Goal: Information Seeking & Learning: Check status

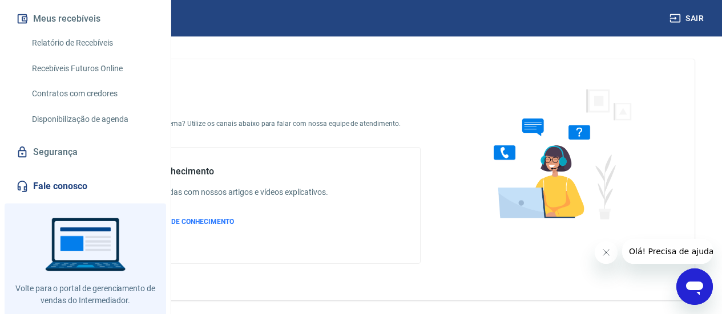
scroll to position [171, 0]
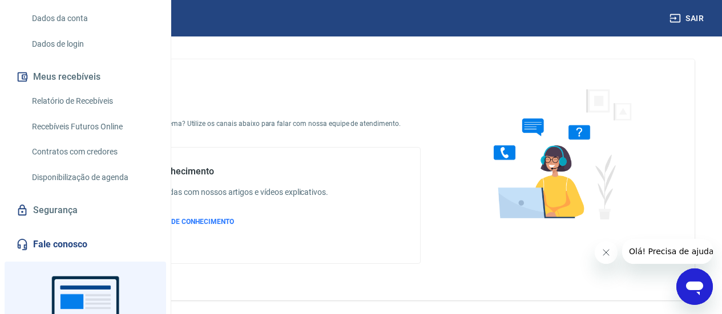
click at [92, 113] on link "Relatório de Recebíveis" at bounding box center [92, 101] width 130 height 23
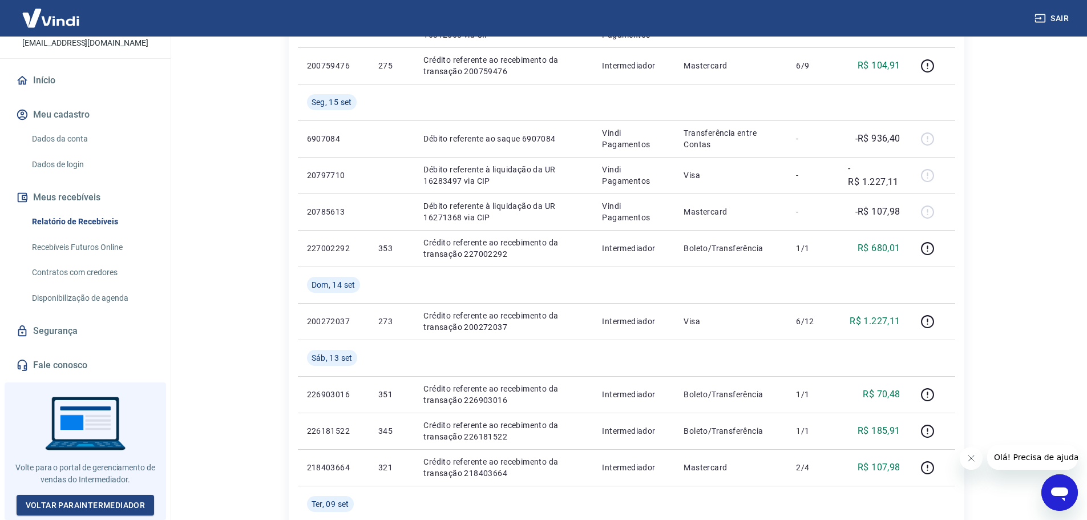
scroll to position [83, 0]
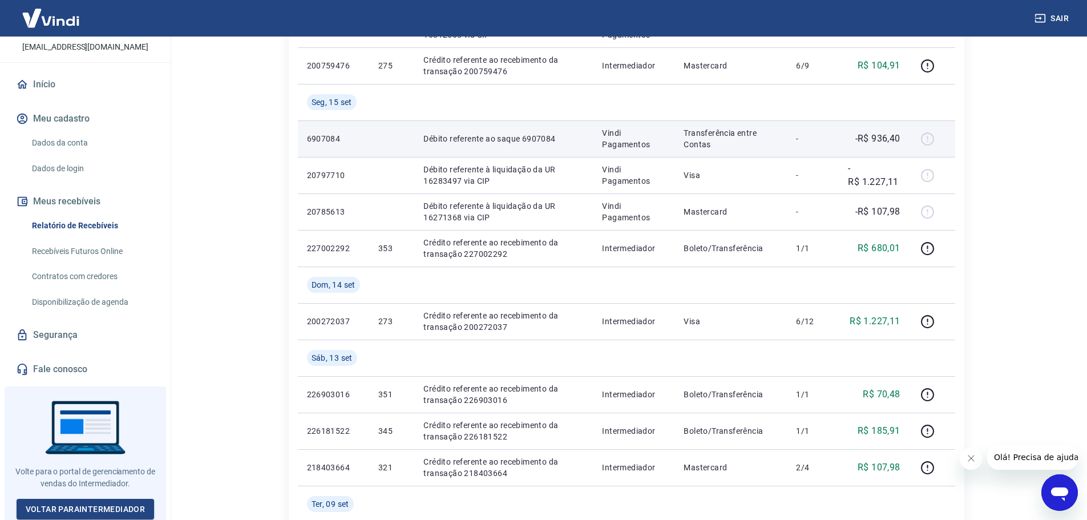
click at [695, 135] on p "Transferência entre Contas" at bounding box center [731, 138] width 94 height 23
click at [679, 139] on td "Transferência entre Contas" at bounding box center [730, 138] width 112 height 37
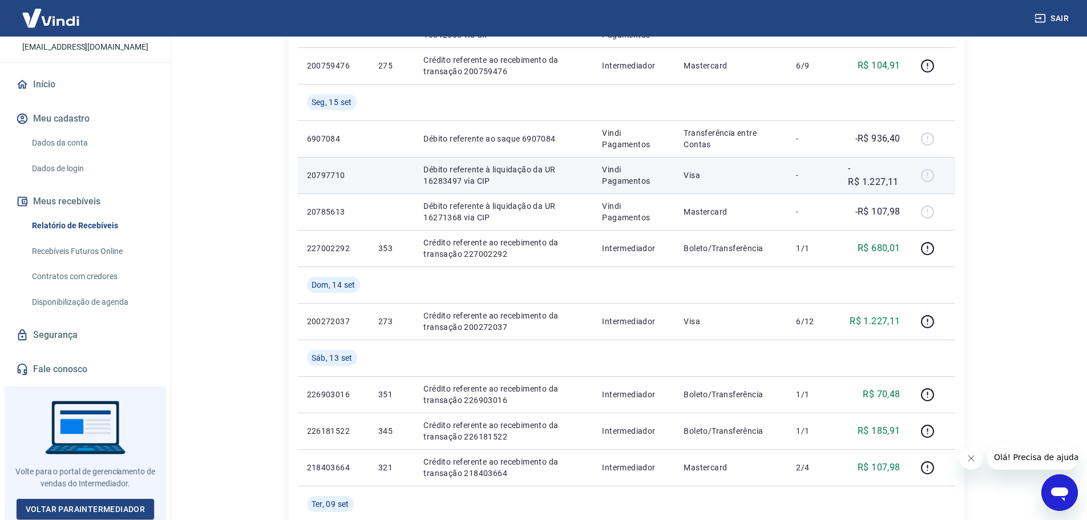
drag, startPoint x: 525, startPoint y: 169, endPoint x: 518, endPoint y: 161, distance: 10.5
click at [524, 167] on p "Débito referente à liquidação da UR 16283497 via CIP" at bounding box center [503, 175] width 160 height 23
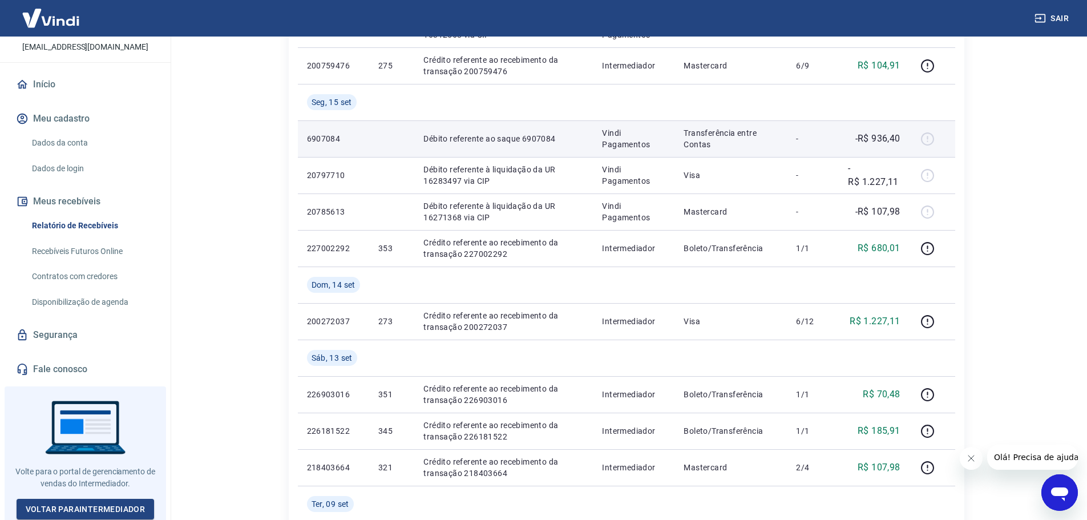
click at [475, 144] on td "Débito referente ao saque 6907084" at bounding box center [503, 138] width 179 height 37
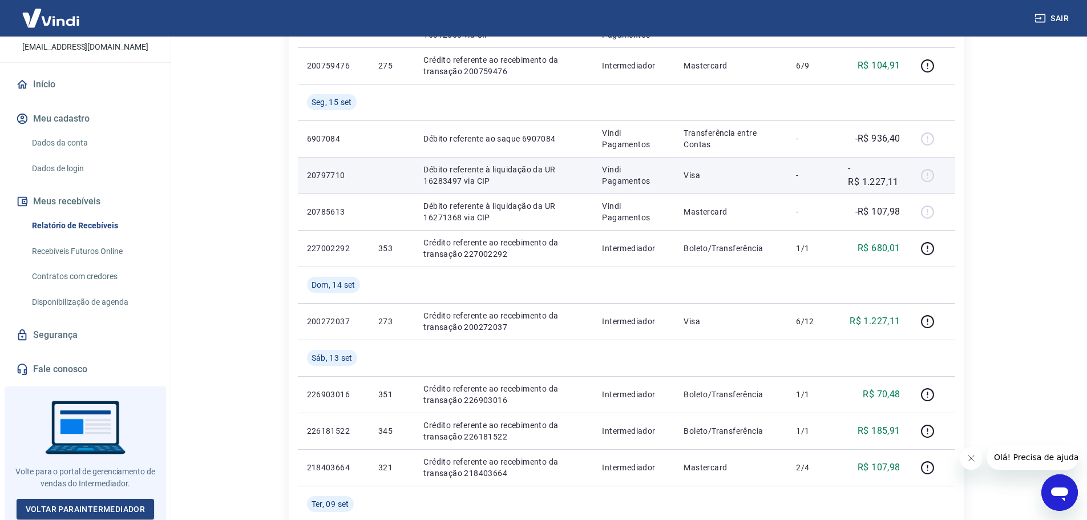
click at [445, 182] on p "Débito referente à liquidação da UR 16283497 via CIP" at bounding box center [503, 175] width 160 height 23
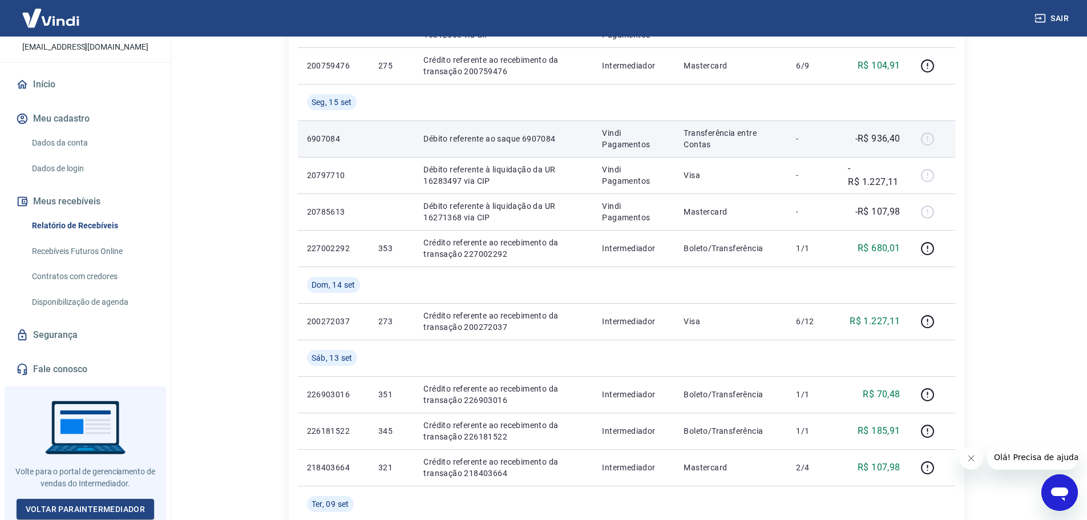
click at [730, 146] on td "Transferência entre Contas" at bounding box center [730, 138] width 112 height 37
drag, startPoint x: 436, startPoint y: 143, endPoint x: 917, endPoint y: 151, distance: 481.1
click at [730, 151] on tr "6907084 Débito referente ao saque 6907084 Vindi Pagamentos Transferência entre …" at bounding box center [626, 138] width 657 height 37
click at [730, 146] on div at bounding box center [932, 139] width 27 height 18
click at [730, 141] on div at bounding box center [932, 139] width 27 height 18
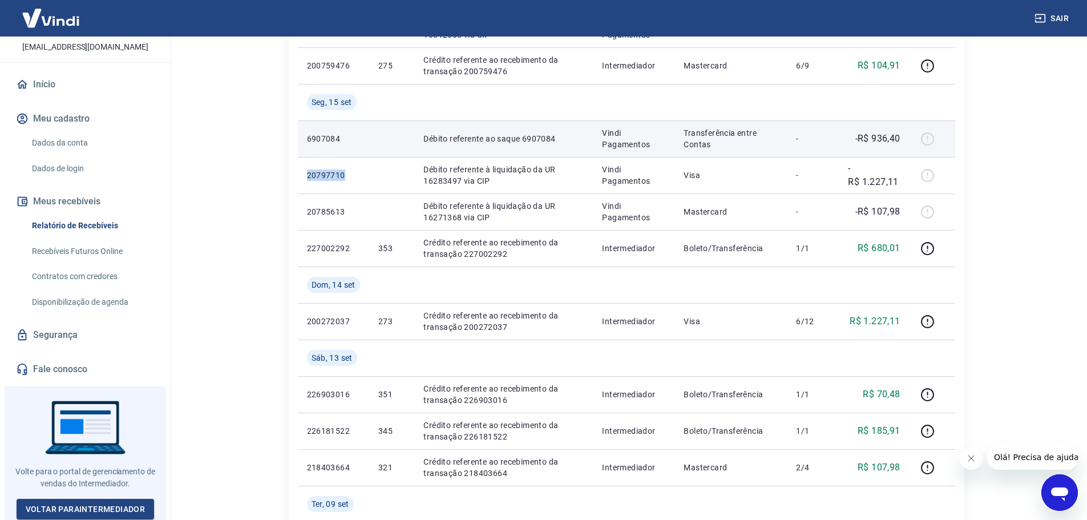
click at [730, 141] on div at bounding box center [932, 139] width 27 height 18
click at [358, 151] on td "6907084" at bounding box center [333, 138] width 71 height 37
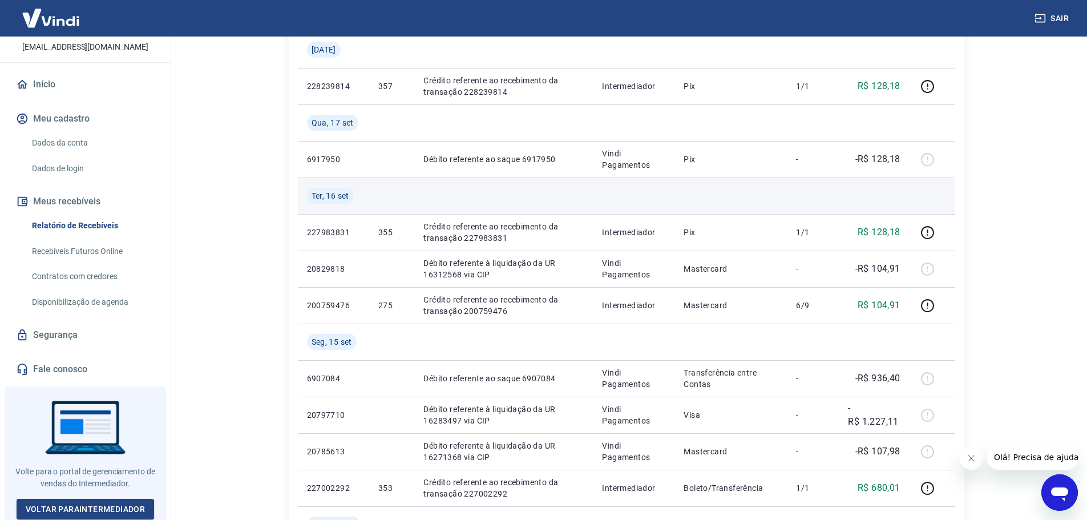
scroll to position [228, 0]
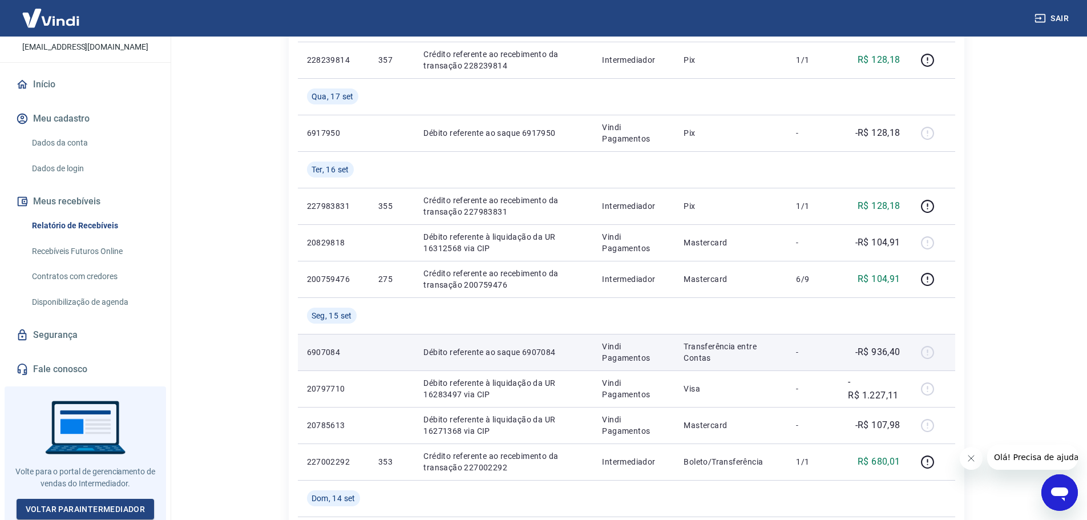
click at [689, 314] on p "Transferência entre Contas" at bounding box center [731, 352] width 94 height 23
drag, startPoint x: 619, startPoint y: 343, endPoint x: 896, endPoint y: 361, distance: 277.9
click at [730, 314] on tr "6907084 Débito referente ao saque 6907084 Vindi Pagamentos Transferência entre …" at bounding box center [626, 352] width 657 height 37
click at [427, 314] on td "Débito referente ao saque 6907084" at bounding box center [503, 352] width 179 height 37
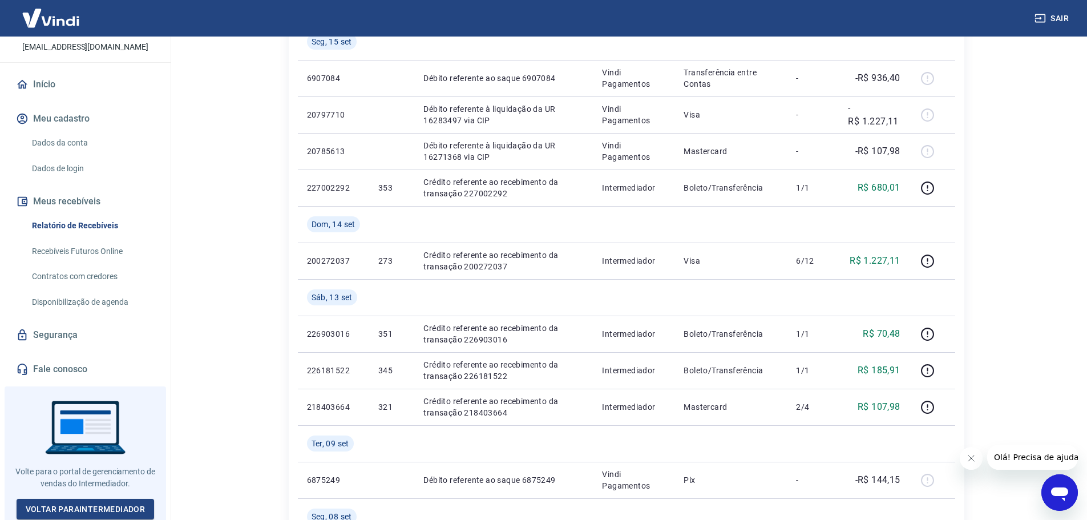
scroll to position [399, 0]
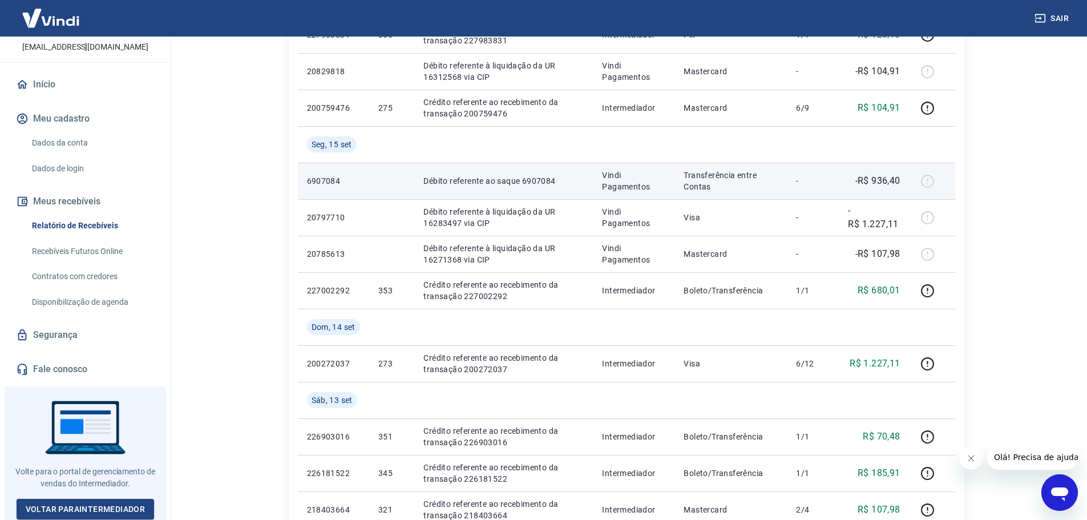
click at [648, 187] on p "Vindi Pagamentos" at bounding box center [633, 180] width 63 height 23
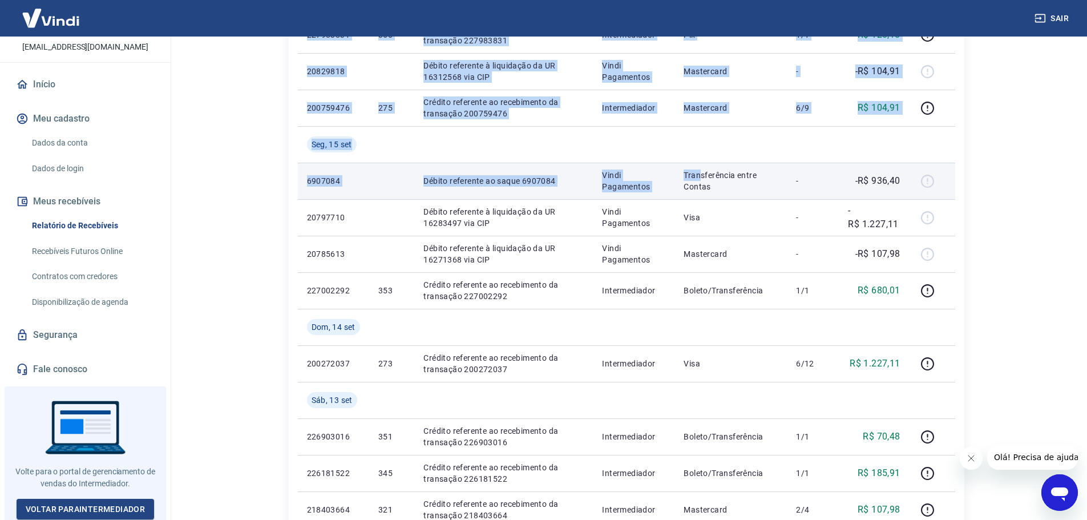
drag, startPoint x: 288, startPoint y: 177, endPoint x: 715, endPoint y: 177, distance: 426.8
click at [710, 177] on div "ID Pedido Descrição Origem Pagamento Parcelas Valor Líq. Tarifas Qui, 18 set 22…" at bounding box center [627, 363] width 676 height 1151
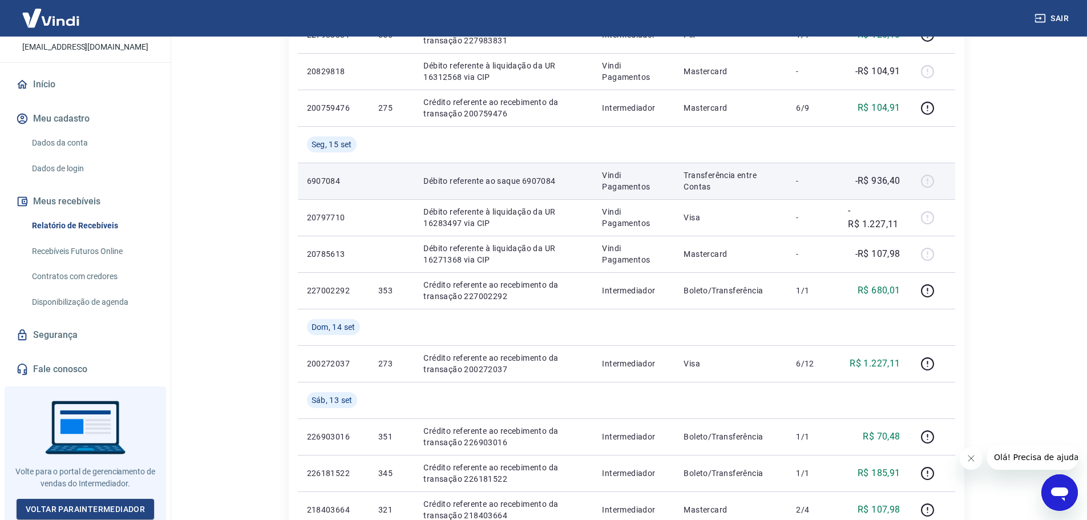
drag, startPoint x: 756, startPoint y: 176, endPoint x: 880, endPoint y: 180, distance: 124.5
click at [730, 176] on p "Transferência entre Contas" at bounding box center [731, 180] width 94 height 23
click at [730, 185] on td "-R$ 936,40" at bounding box center [874, 181] width 70 height 37
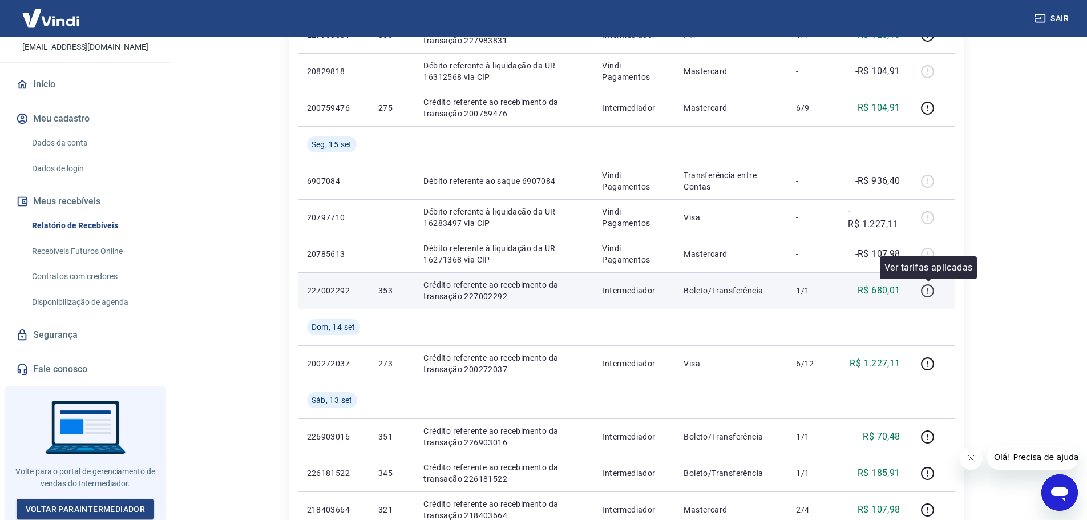
click at [730, 283] on button "button" at bounding box center [928, 290] width 18 height 18
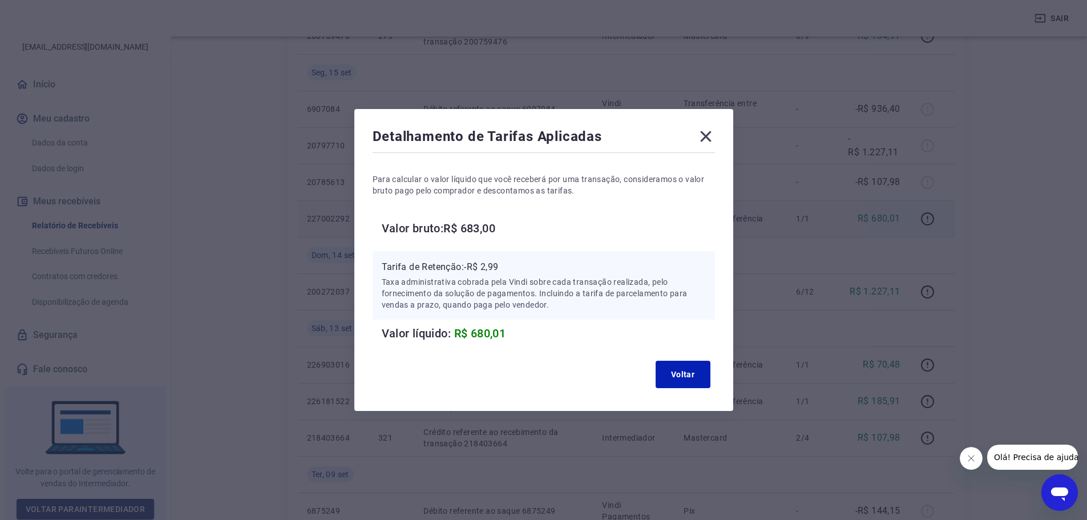
scroll to position [571, 0]
click at [669, 314] on button "Voltar" at bounding box center [683, 374] width 55 height 27
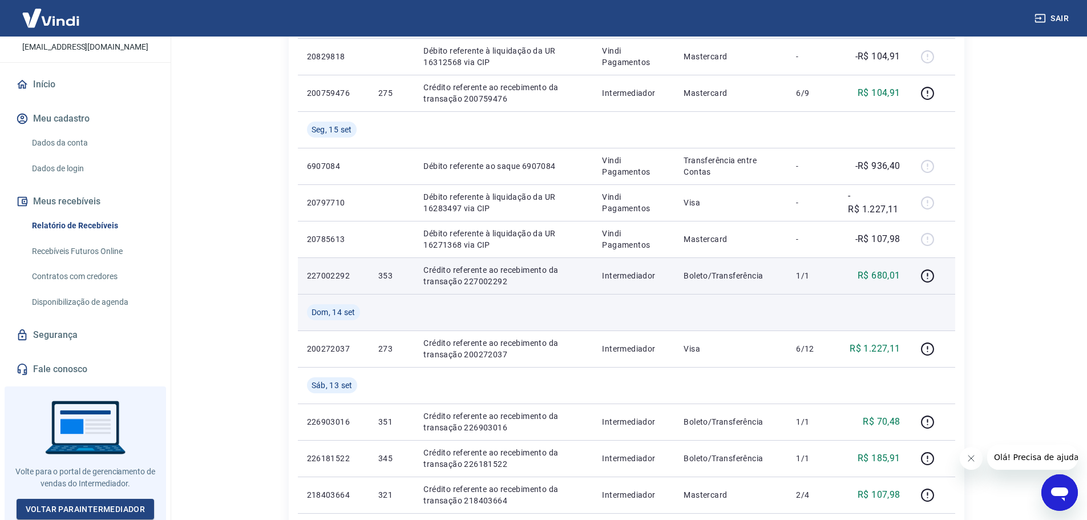
scroll to position [399, 0]
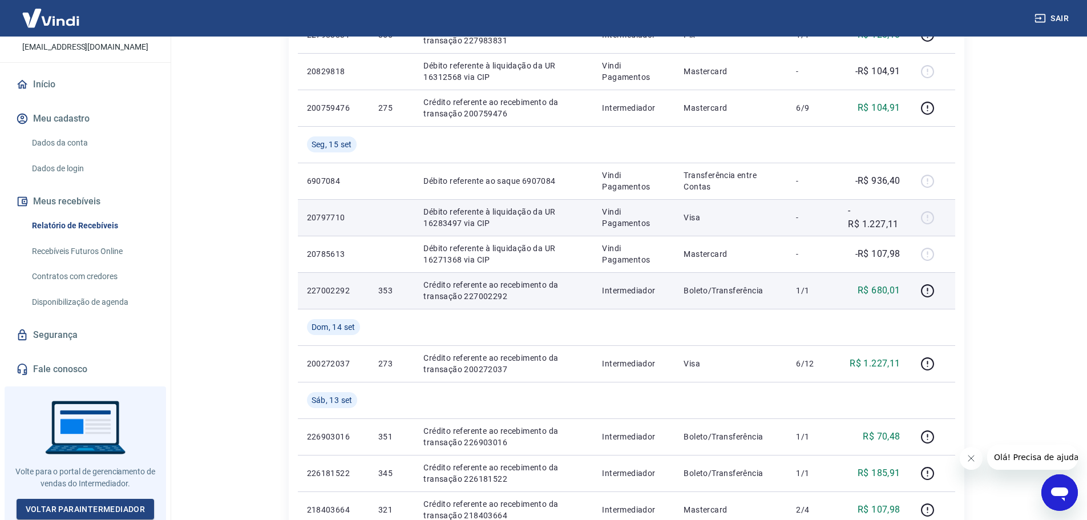
click at [534, 220] on p "Débito referente à liquidação da UR 16283497 via CIP" at bounding box center [503, 217] width 160 height 23
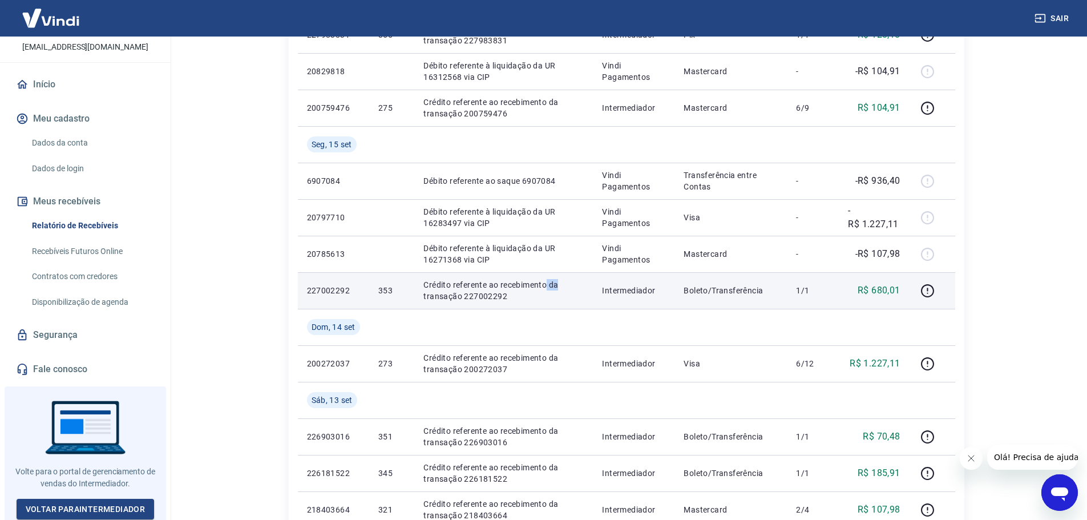
drag, startPoint x: 547, startPoint y: 289, endPoint x: 589, endPoint y: 289, distance: 42.2
click at [589, 289] on td "Crédito referente ao recebimento da transação 227002292" at bounding box center [503, 290] width 179 height 37
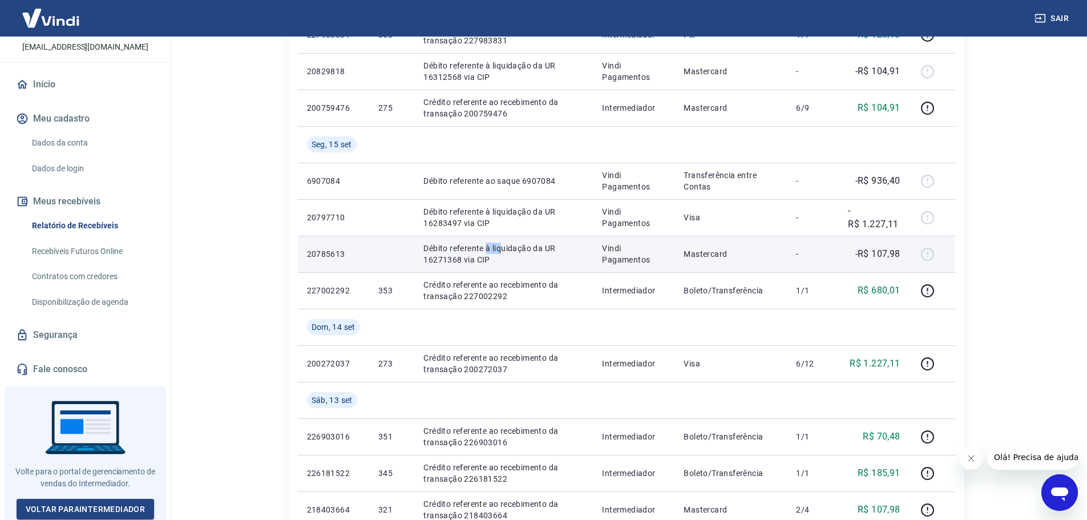
drag, startPoint x: 486, startPoint y: 249, endPoint x: 512, endPoint y: 251, distance: 26.3
click at [511, 251] on p "Débito referente à liquidação da UR 16271368 via CIP" at bounding box center [503, 254] width 160 height 23
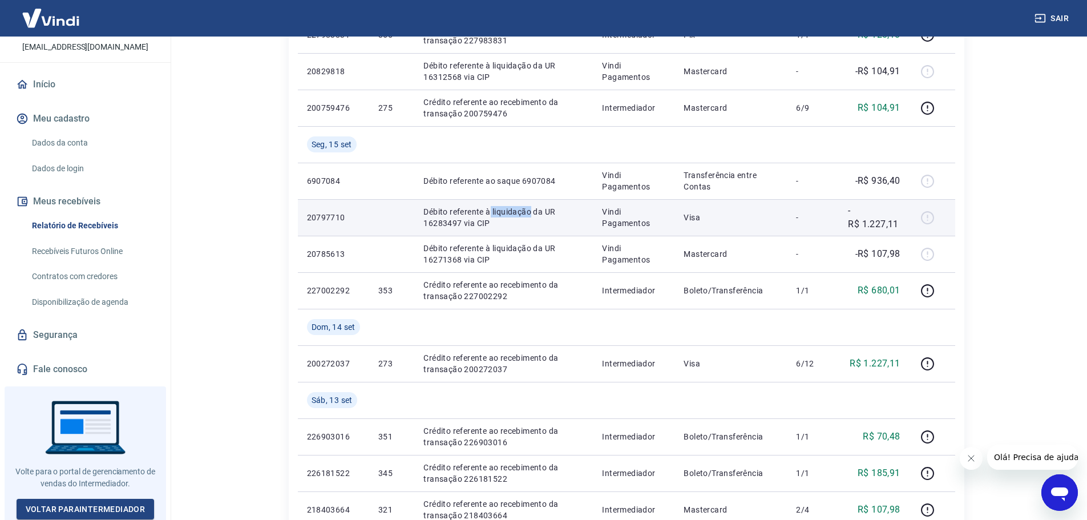
drag, startPoint x: 490, startPoint y: 217, endPoint x: 530, endPoint y: 214, distance: 40.0
click at [530, 214] on p "Débito referente à liquidação da UR 16283497 via CIP" at bounding box center [503, 217] width 160 height 23
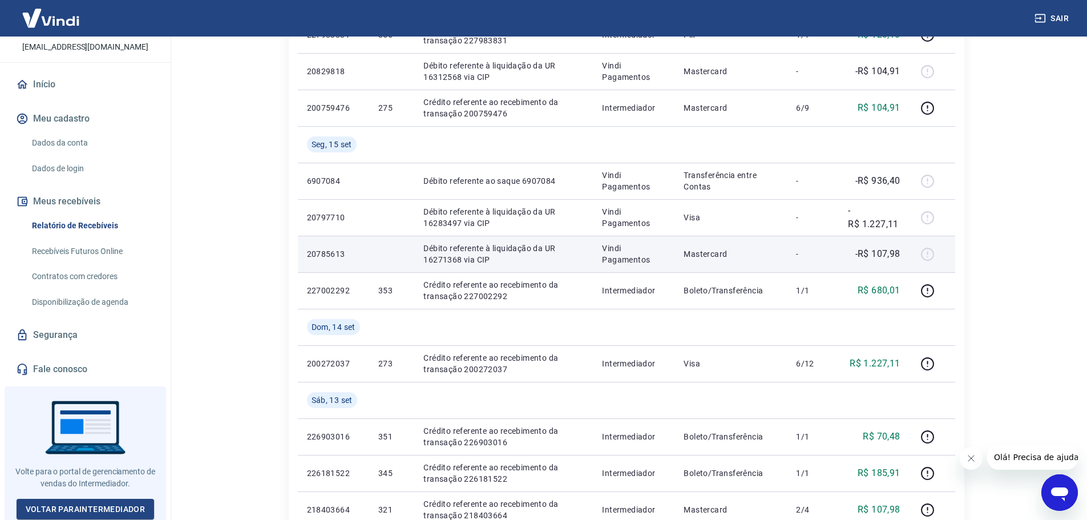
click at [495, 237] on td "Débito referente à liquidação da UR 16271368 via CIP" at bounding box center [503, 254] width 179 height 37
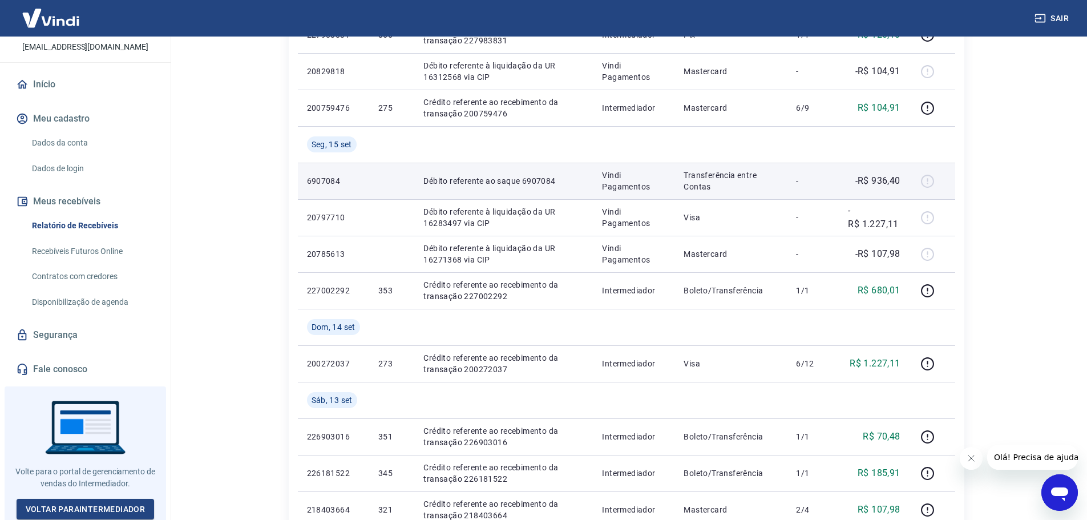
click at [718, 173] on p "Transferência entre Contas" at bounding box center [731, 180] width 94 height 23
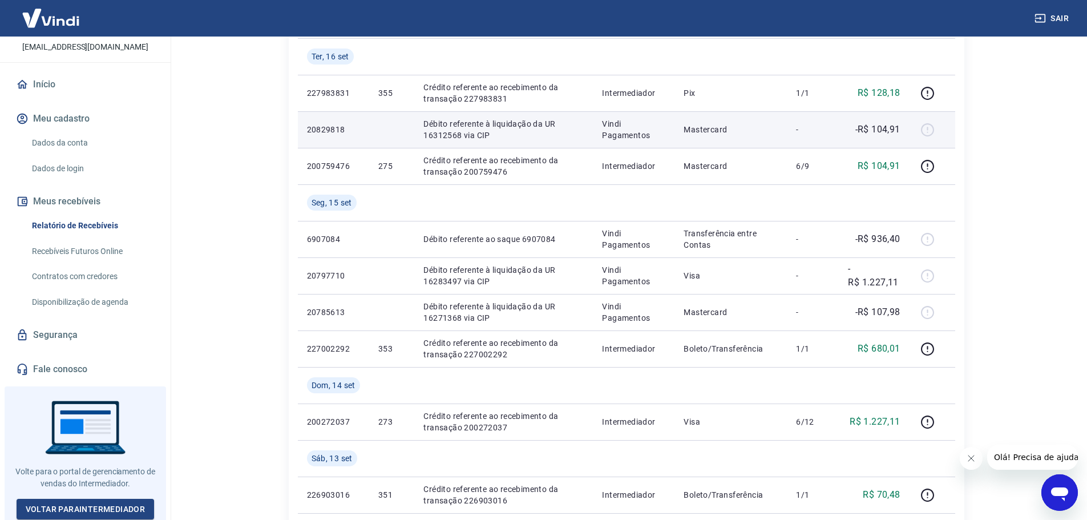
scroll to position [285, 0]
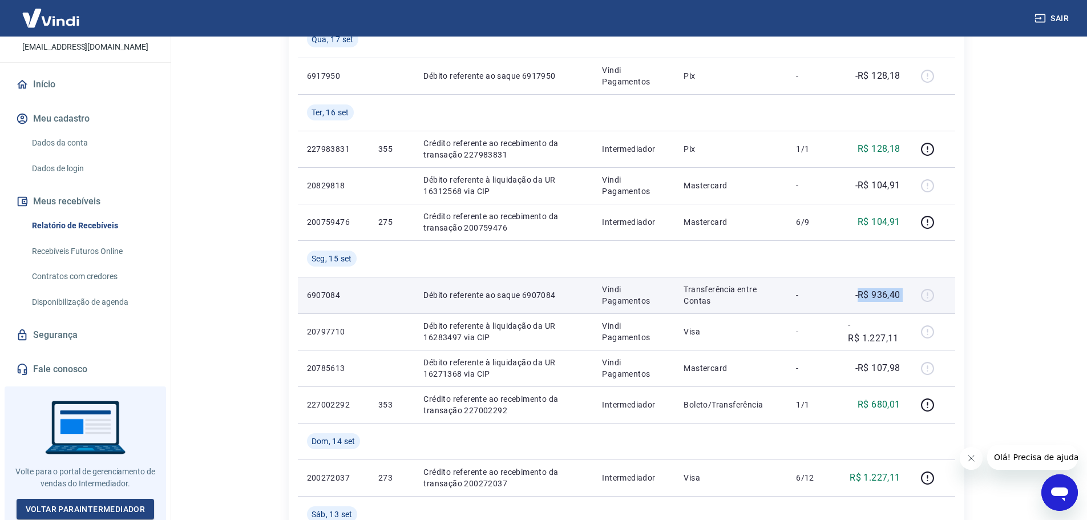
drag, startPoint x: 858, startPoint y: 291, endPoint x: 924, endPoint y: 298, distance: 66.5
click at [730, 298] on tr "6907084 Débito referente ao saque 6907084 Vindi Pagamentos Transferência entre …" at bounding box center [626, 295] width 657 height 37
click at [730, 278] on td "-" at bounding box center [813, 295] width 52 height 37
click at [730, 295] on p "-" at bounding box center [813, 294] width 34 height 11
click at [730, 295] on p "-R$ 936,40" at bounding box center [877, 295] width 45 height 14
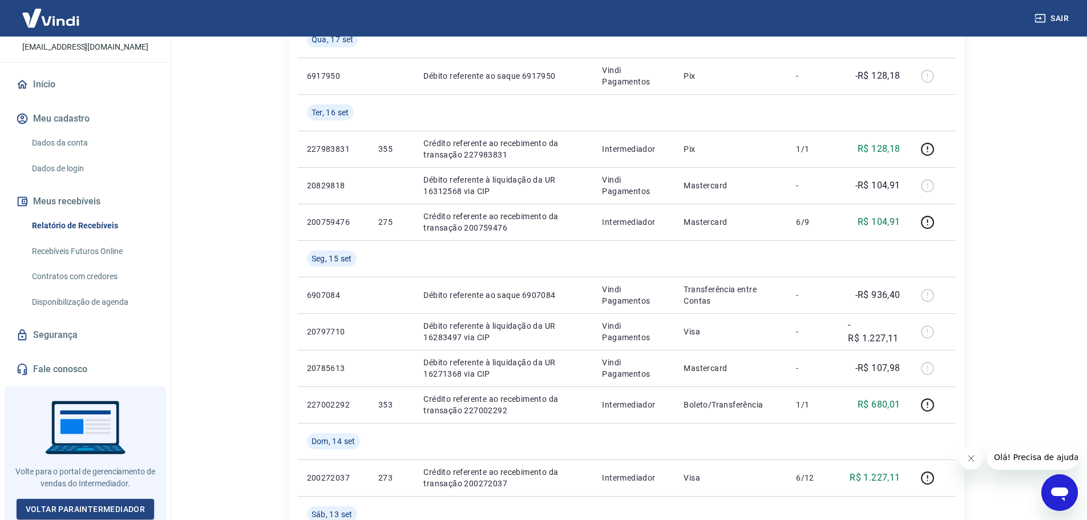
drag, startPoint x: 85, startPoint y: 65, endPoint x: 75, endPoint y: 82, distance: 19.5
click at [85, 66] on div "Z Zaleski & Silva Industria e Comercio LTDA compras01@verdetec.com Início Meu c…" at bounding box center [85, 167] width 171 height 429
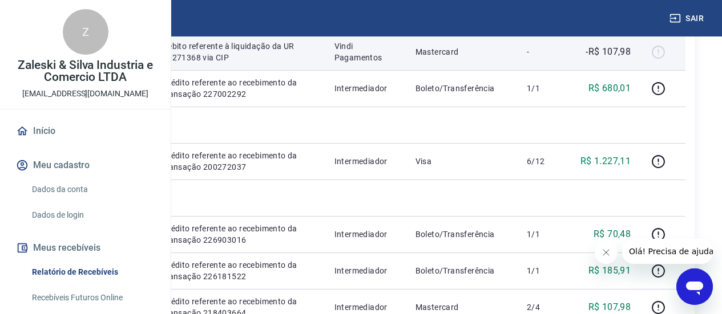
scroll to position [628, 0]
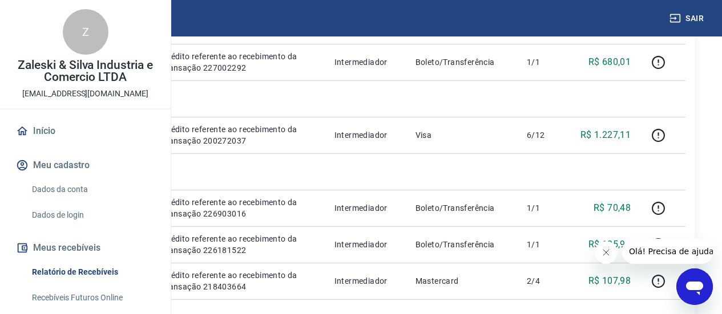
click at [609, 252] on icon "Fechar mensagem da empresa" at bounding box center [605, 252] width 9 height 9
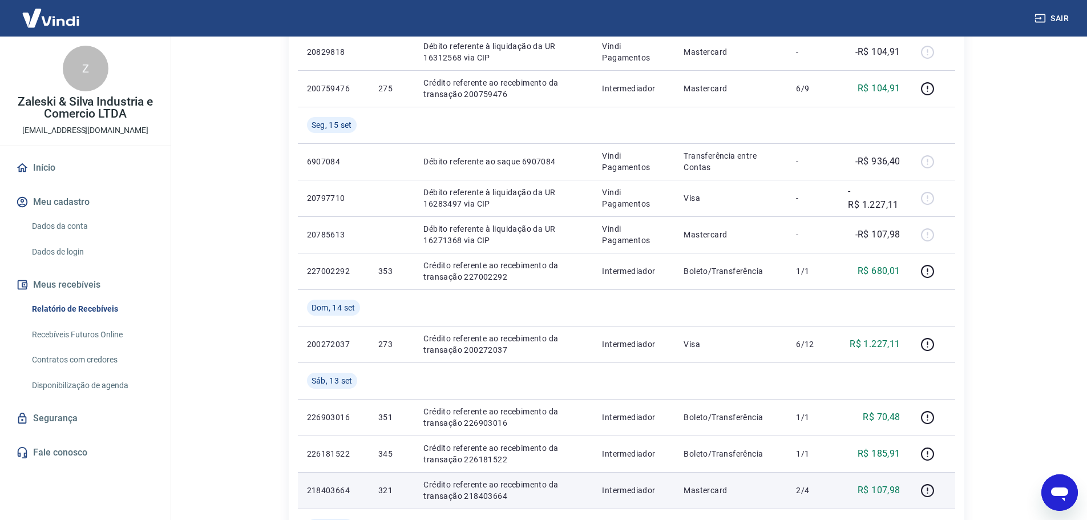
scroll to position [342, 0]
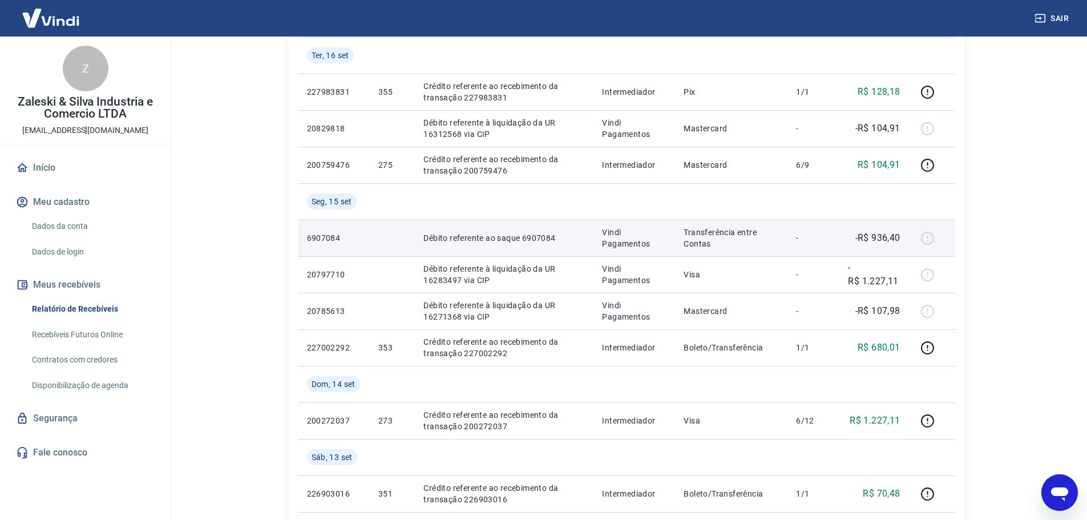
click at [730, 240] on p "Transferência entre Contas" at bounding box center [731, 238] width 94 height 23
drag, startPoint x: 677, startPoint y: 232, endPoint x: 720, endPoint y: 248, distance: 45.1
click at [720, 248] on td "Transferência entre Contas" at bounding box center [730, 238] width 112 height 37
click at [457, 242] on p "Débito referente ao saque 6907084" at bounding box center [503, 237] width 160 height 11
drag, startPoint x: 465, startPoint y: 239, endPoint x: 909, endPoint y: 233, distance: 444.0
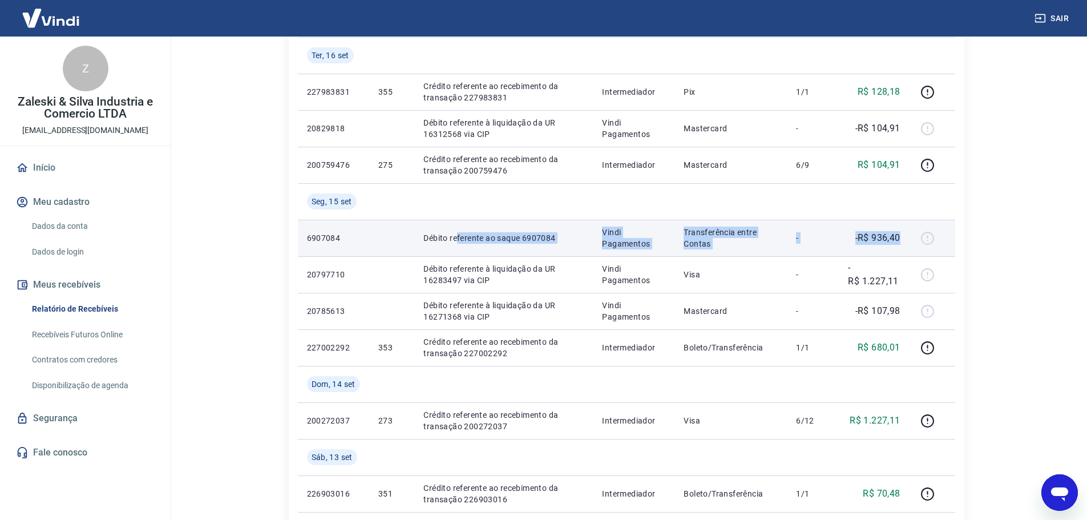
click at [730, 233] on tr "6907084 Débito referente ao saque 6907084 Vindi Pagamentos Transferência entre …" at bounding box center [626, 238] width 657 height 37
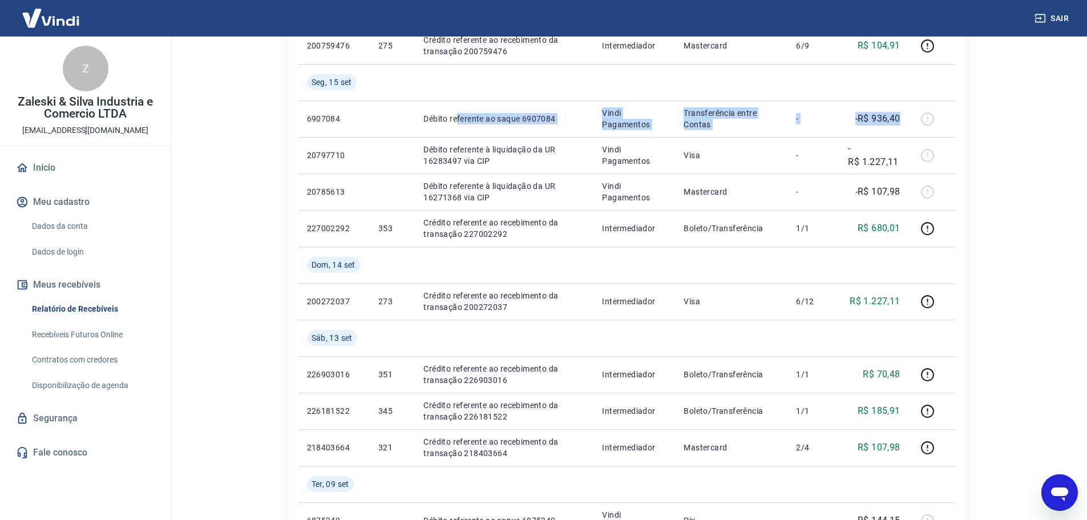
scroll to position [457, 0]
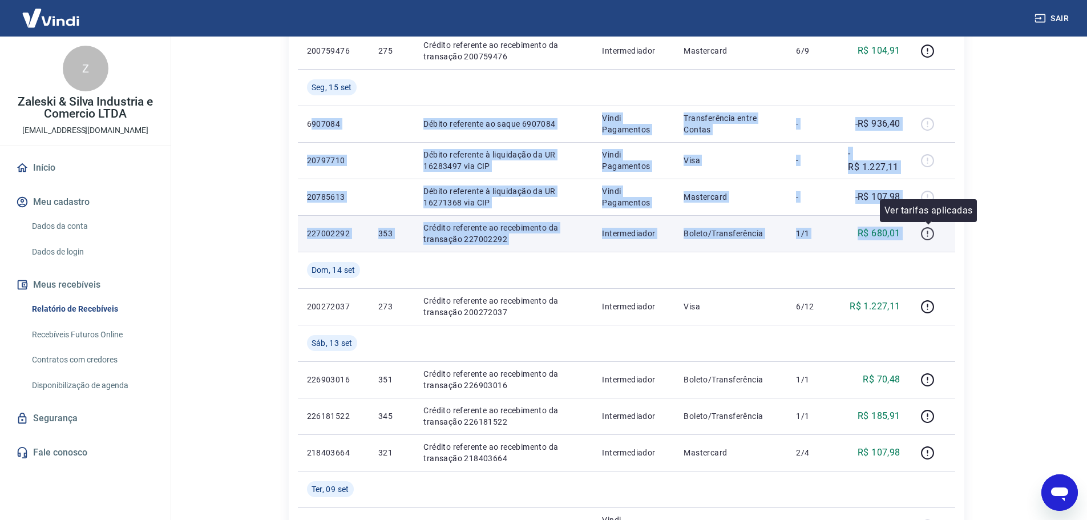
drag, startPoint x: 310, startPoint y: 121, endPoint x: 926, endPoint y: 239, distance: 626.8
click at [730, 239] on tbody "Qui, 18 set 228239814 357 Crédito referente ao recebimento da transação 2282398…" at bounding box center [626, 325] width 657 height 1096
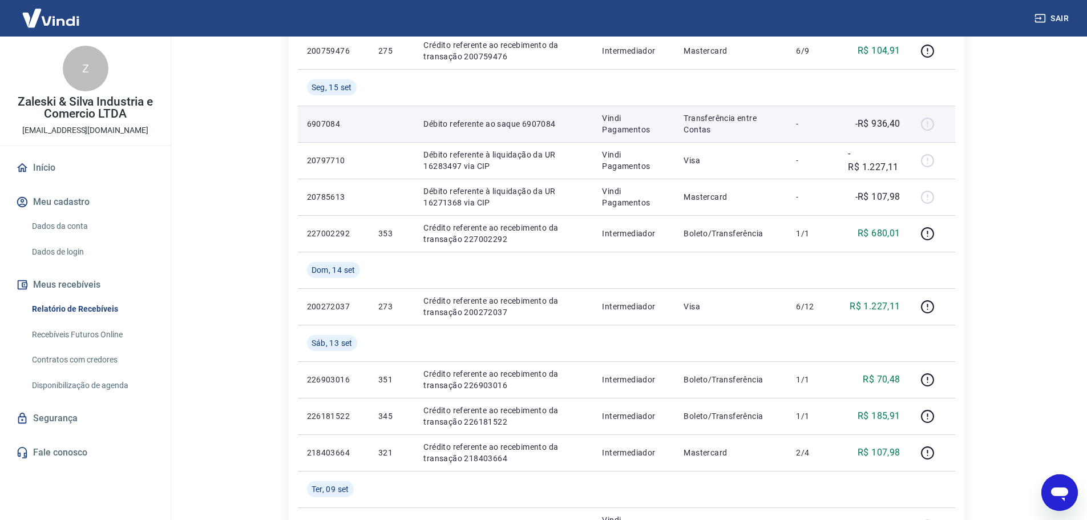
click at [730, 128] on p "-R$ 936,40" at bounding box center [877, 124] width 45 height 14
click at [730, 124] on div at bounding box center [932, 124] width 27 height 18
drag, startPoint x: 611, startPoint y: 125, endPoint x: 469, endPoint y: 135, distance: 142.5
click at [598, 128] on td "Vindi Pagamentos" at bounding box center [634, 124] width 82 height 37
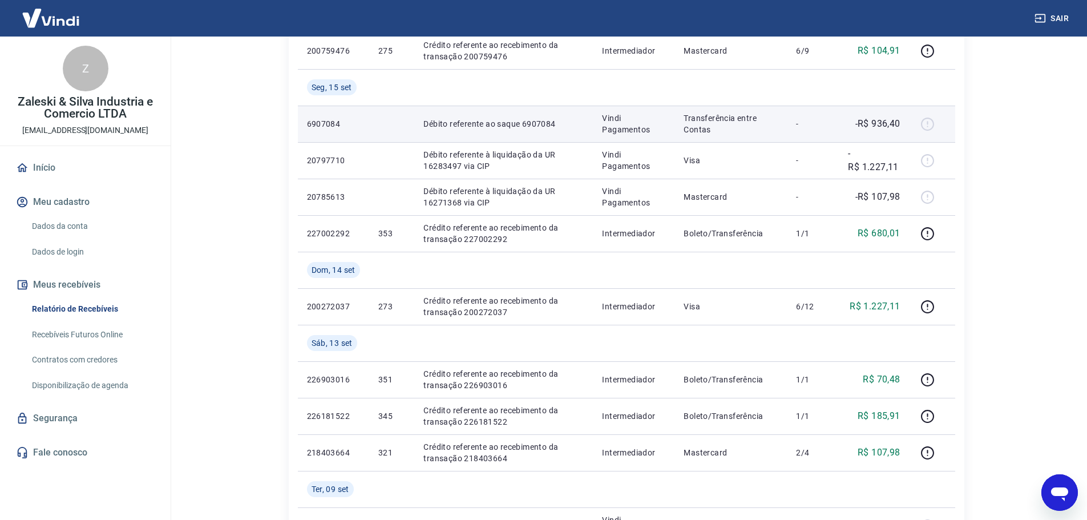
click at [437, 126] on p "Débito referente ao saque 6907084" at bounding box center [503, 123] width 160 height 11
drag, startPoint x: 525, startPoint y: 122, endPoint x: 565, endPoint y: 127, distance: 40.3
click at [565, 127] on p "Débito referente ao saque 6907084" at bounding box center [503, 123] width 160 height 11
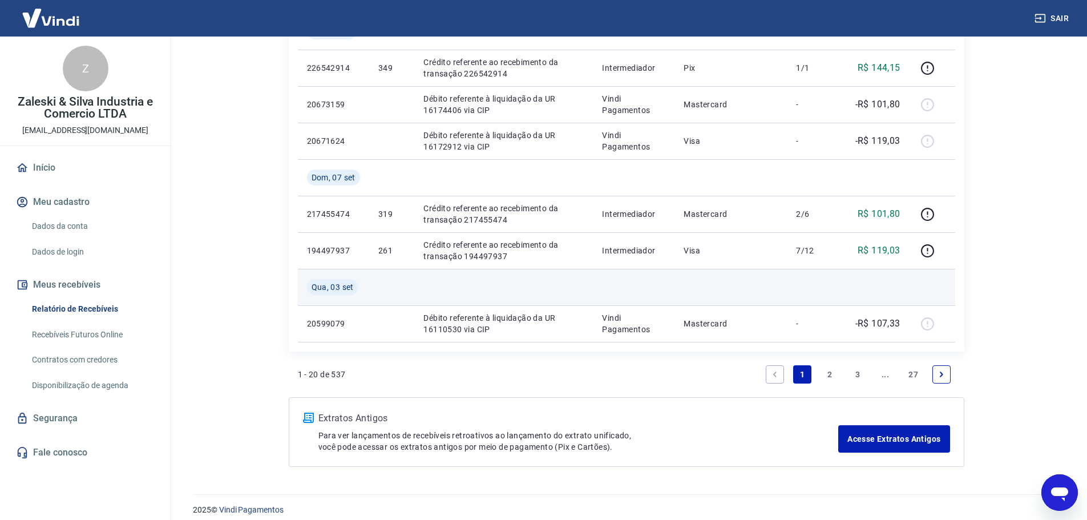
scroll to position [997, 0]
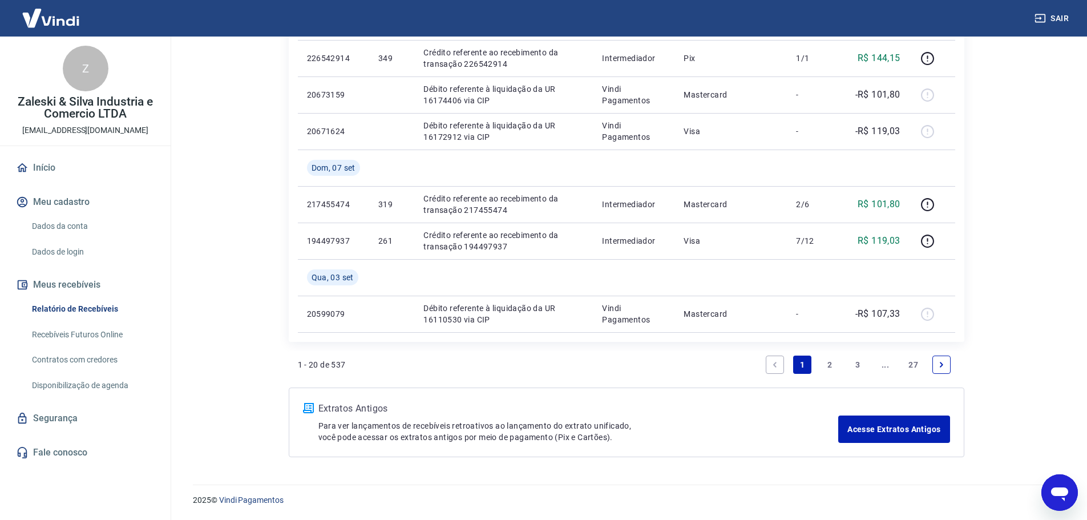
click at [730, 314] on li "2" at bounding box center [830, 364] width 27 height 27
click at [730, 314] on link "2" at bounding box center [830, 364] width 18 height 18
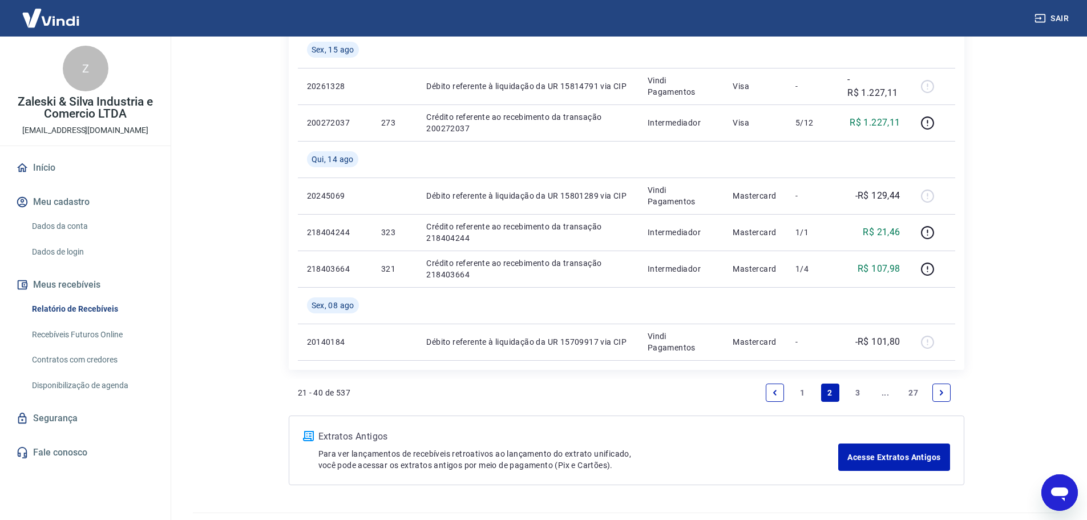
scroll to position [970, 0]
click at [730, 314] on link "1" at bounding box center [802, 391] width 18 height 18
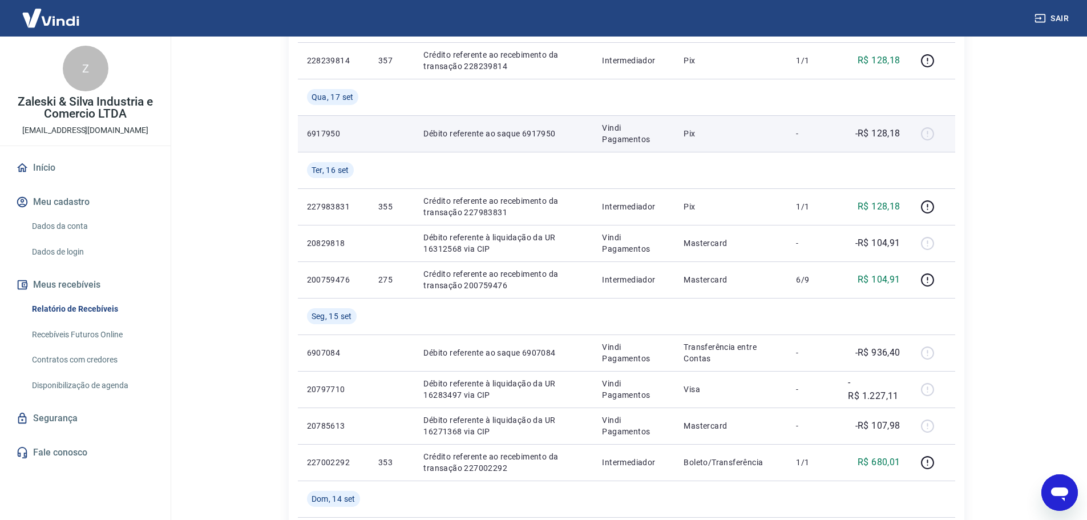
scroll to position [228, 0]
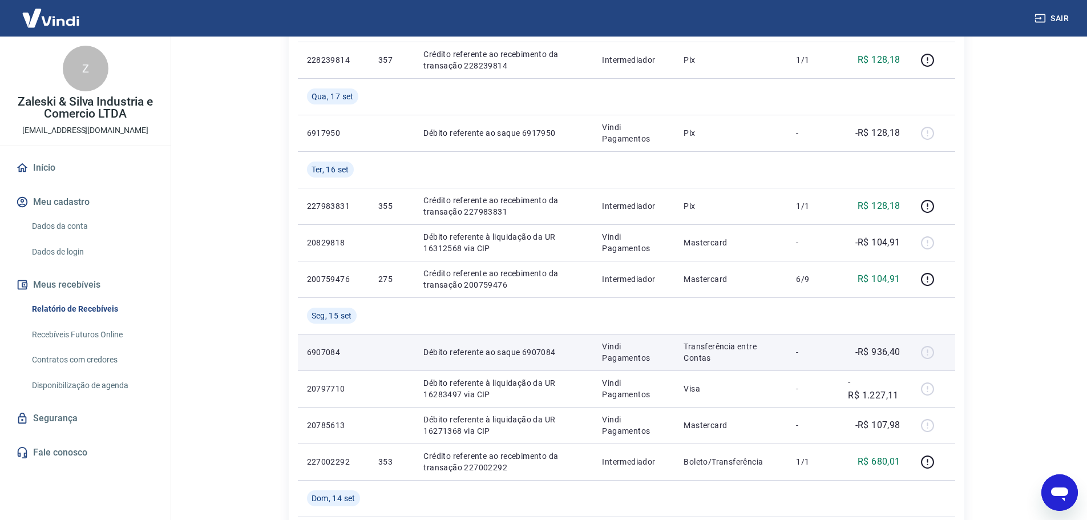
click at [730, 314] on p "Transferência entre Contas" at bounding box center [731, 352] width 94 height 23
click at [540, 314] on p "Débito referente ao saque 6907084" at bounding box center [503, 351] width 160 height 11
click at [538, 314] on p "Débito referente ao saque 6907084" at bounding box center [503, 351] width 160 height 11
click at [424, 314] on td "Débito referente ao saque 6907084" at bounding box center [503, 352] width 179 height 37
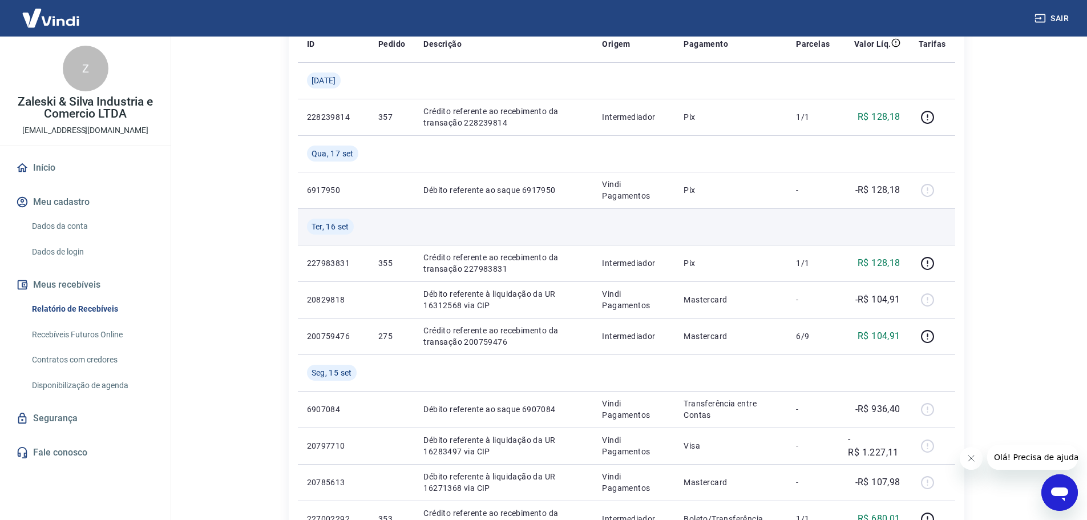
scroll to position [285, 0]
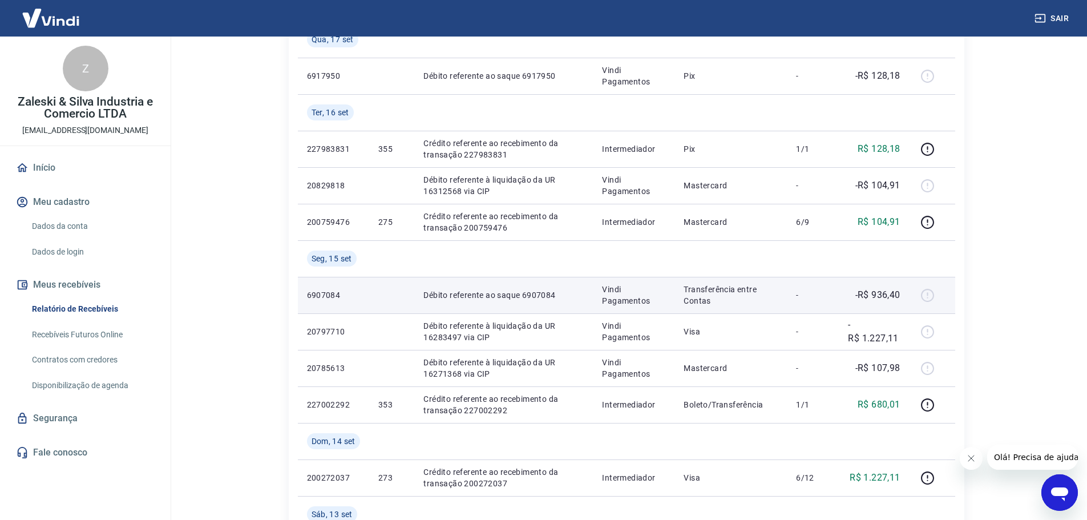
click at [850, 289] on div "-R$ 936,40" at bounding box center [874, 295] width 52 height 14
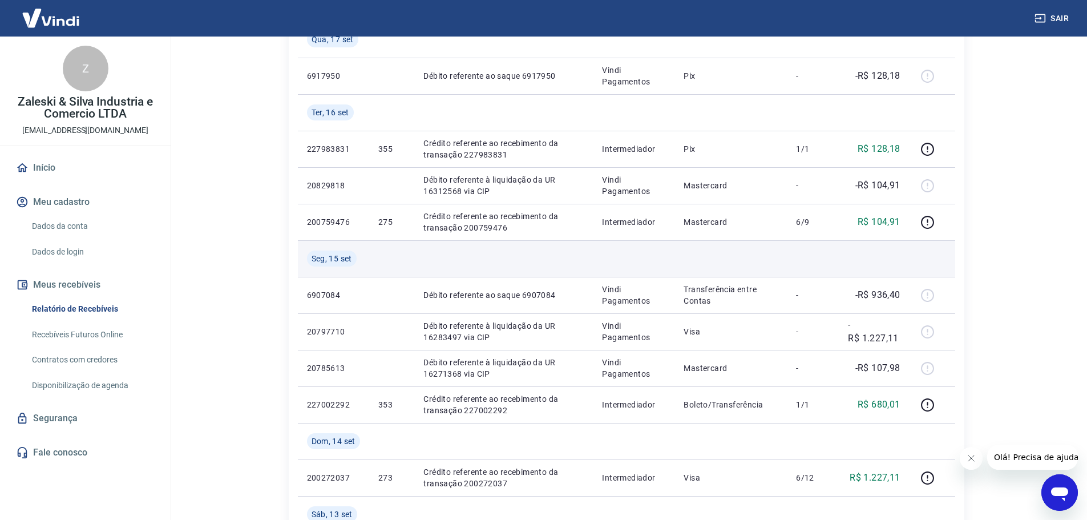
click at [563, 273] on td at bounding box center [503, 258] width 179 height 37
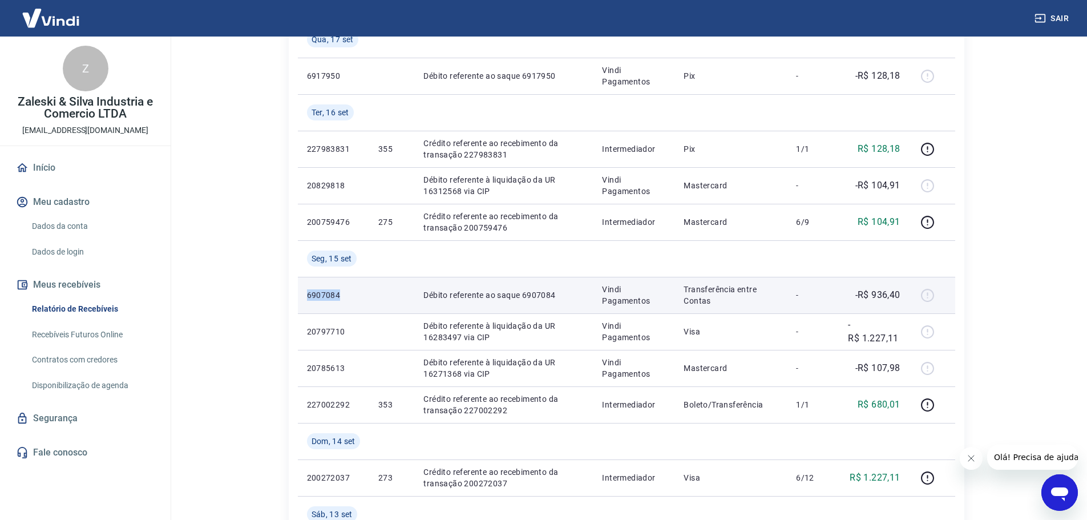
drag, startPoint x: 302, startPoint y: 298, endPoint x: 355, endPoint y: 302, distance: 52.7
click at [355, 302] on td "6907084" at bounding box center [333, 295] width 71 height 37
copy p "6907084"
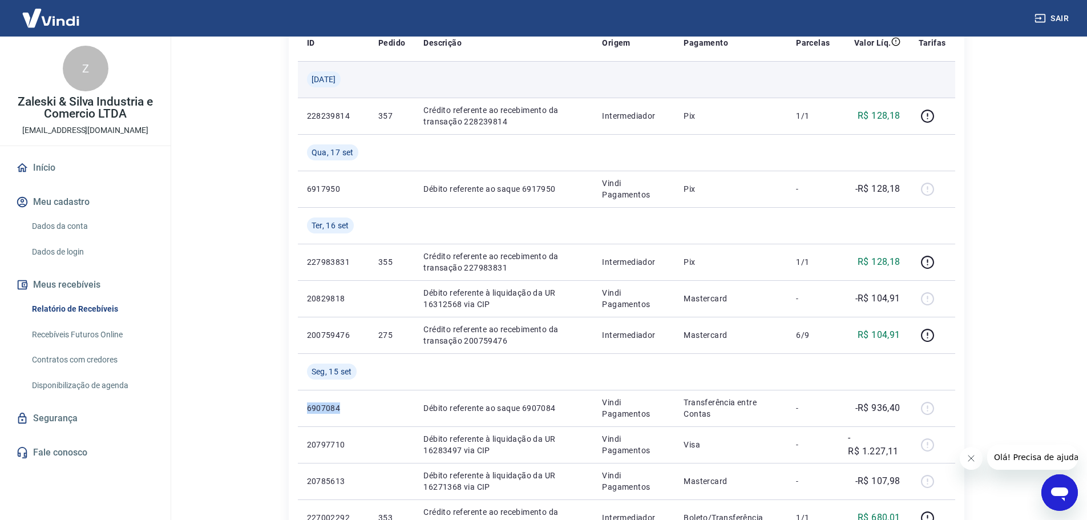
scroll to position [228, 0]
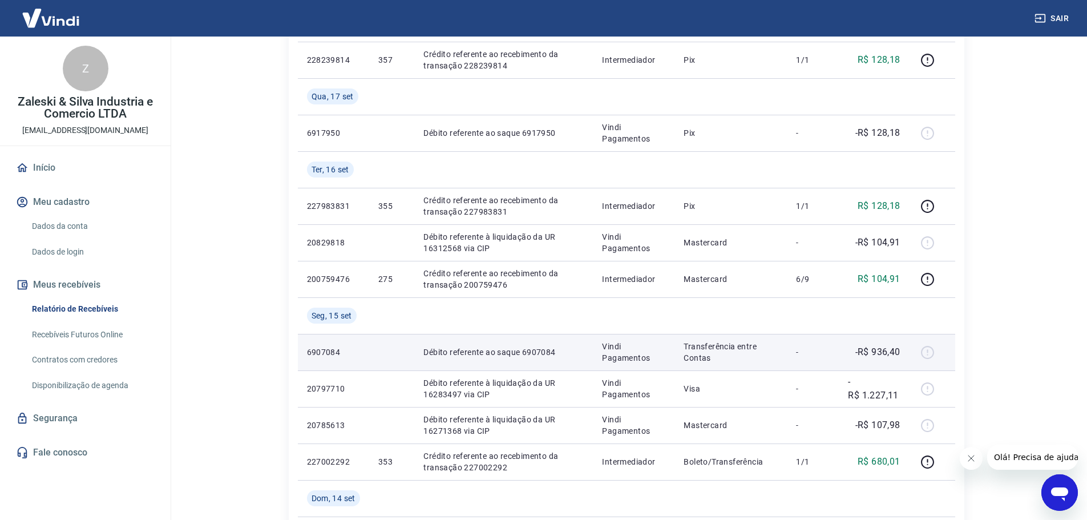
click at [789, 357] on td "-" at bounding box center [813, 352] width 52 height 37
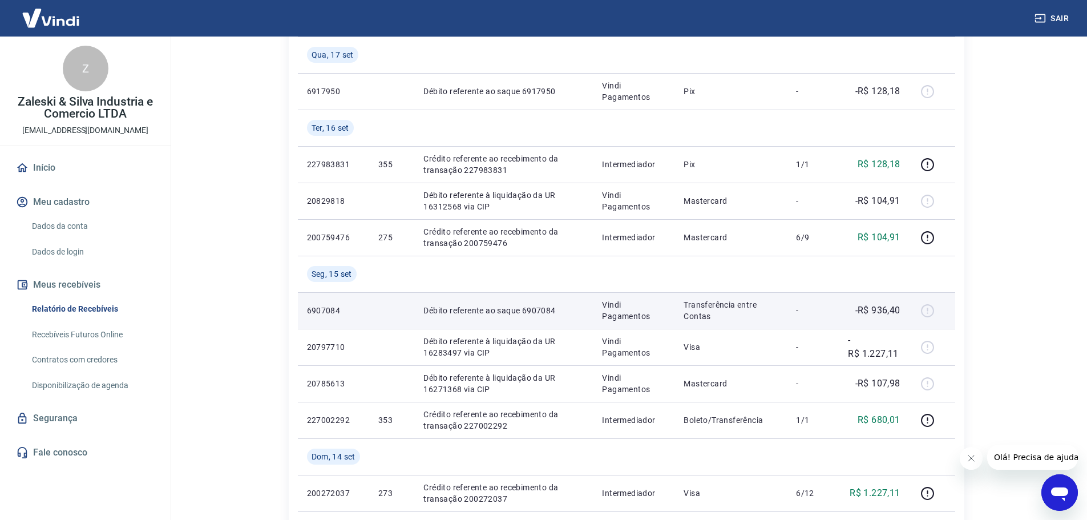
scroll to position [285, 0]
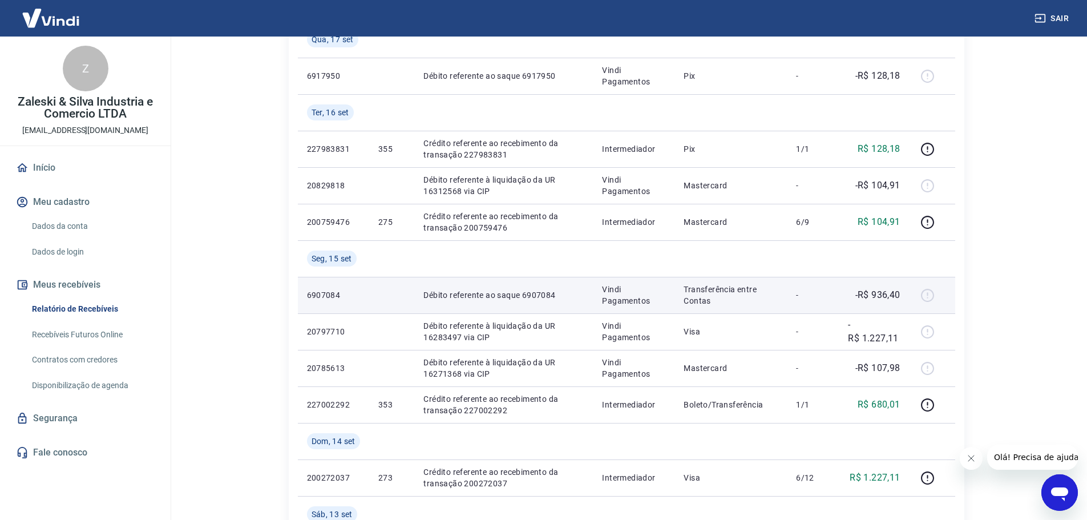
click at [711, 280] on td "Transferência entre Contas" at bounding box center [730, 295] width 112 height 37
click at [636, 293] on p "Vindi Pagamentos" at bounding box center [633, 295] width 63 height 23
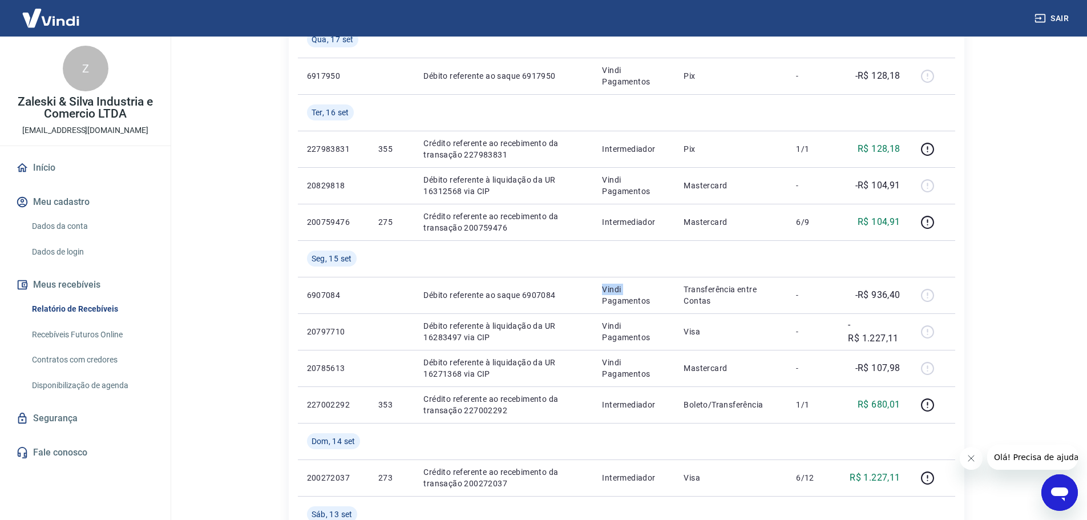
click at [107, 336] on link "Recebíveis Futuros Online" at bounding box center [92, 334] width 130 height 23
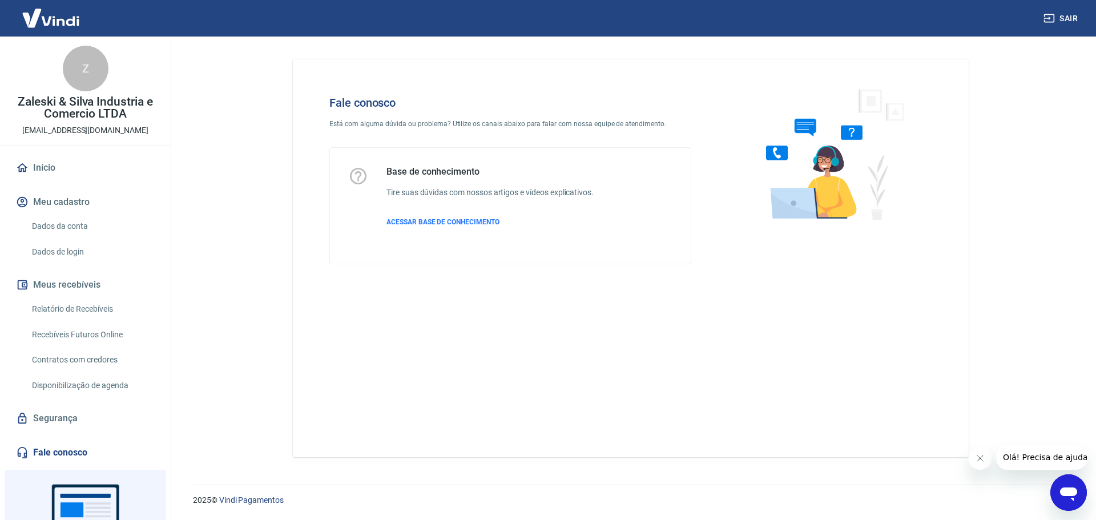
click at [56, 169] on link "Início" at bounding box center [85, 167] width 143 height 25
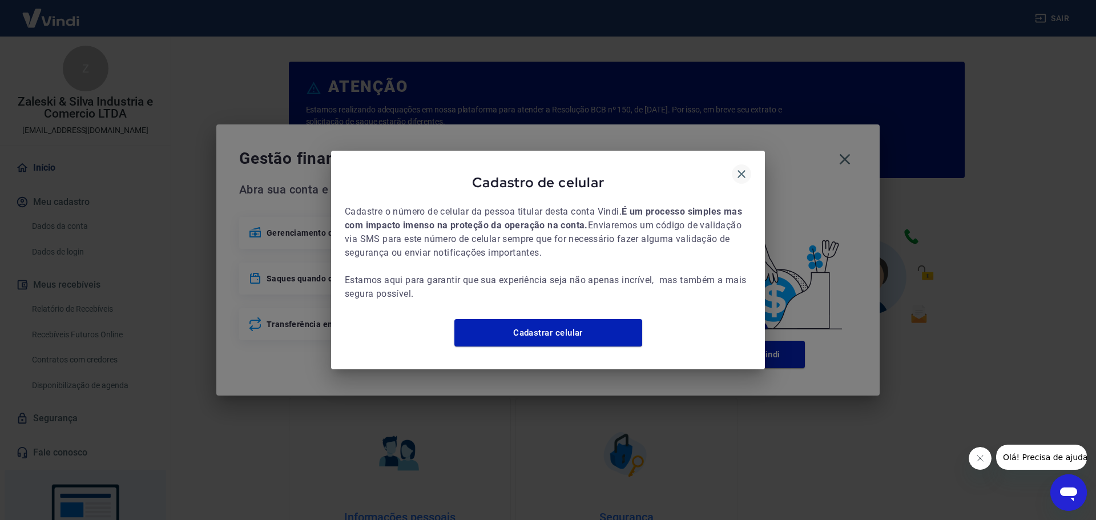
drag, startPoint x: 740, startPoint y: 175, endPoint x: 746, endPoint y: 166, distance: 11.1
click at [740, 175] on button "button" at bounding box center [741, 173] width 19 height 19
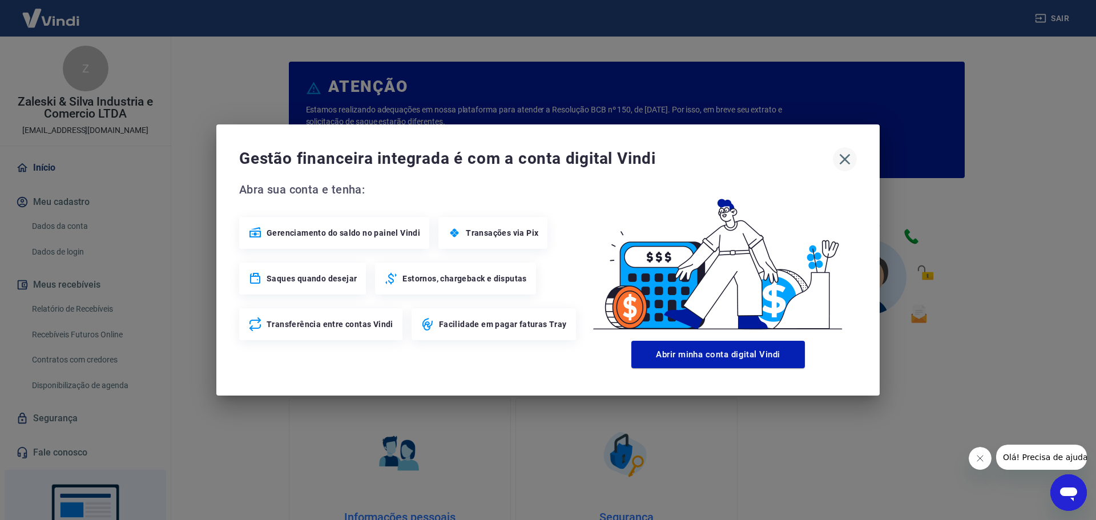
click at [842, 158] on icon "button" at bounding box center [844, 159] width 18 height 18
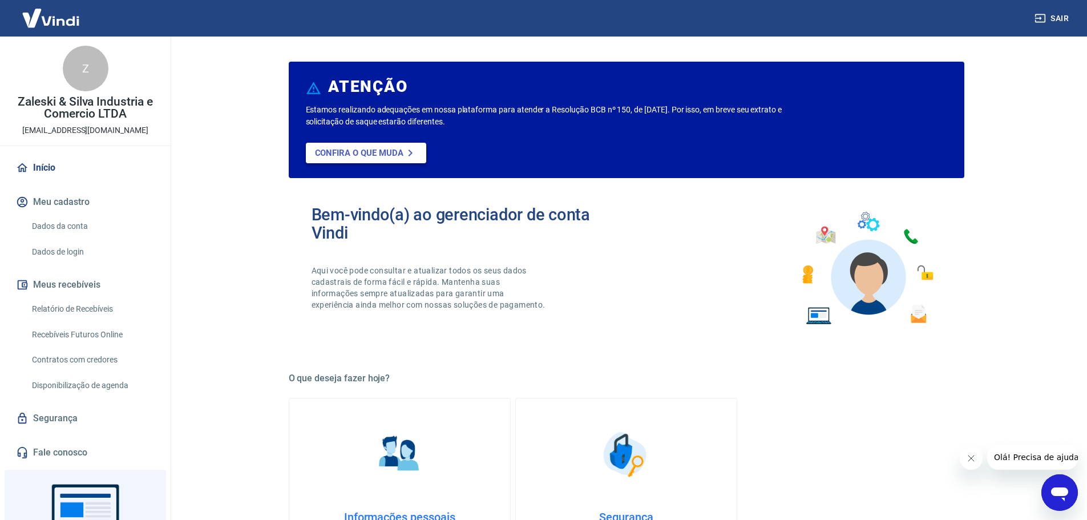
click at [376, 155] on p "Confira o que muda" at bounding box center [359, 153] width 88 height 10
click at [87, 308] on link "Relatório de Recebíveis" at bounding box center [92, 308] width 130 height 23
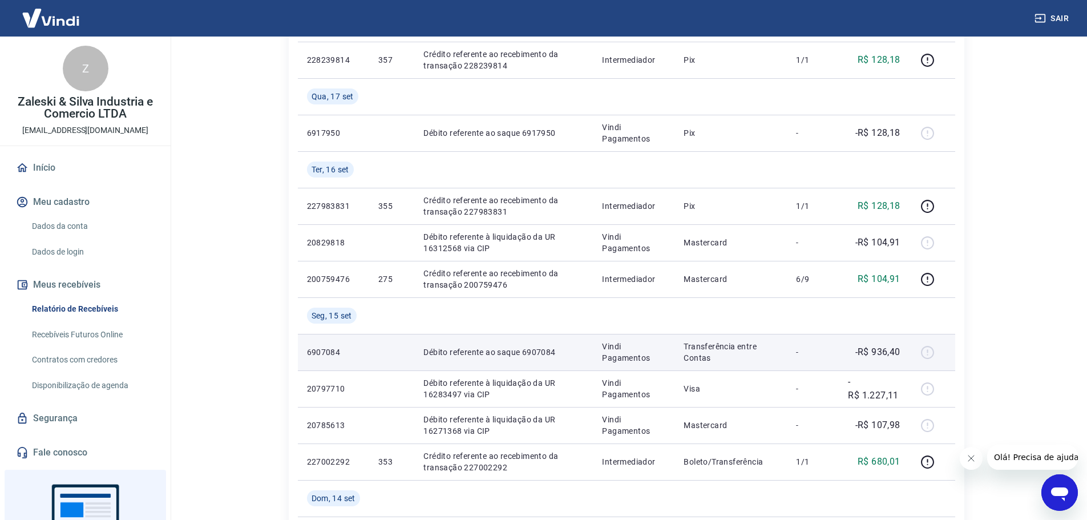
scroll to position [342, 0]
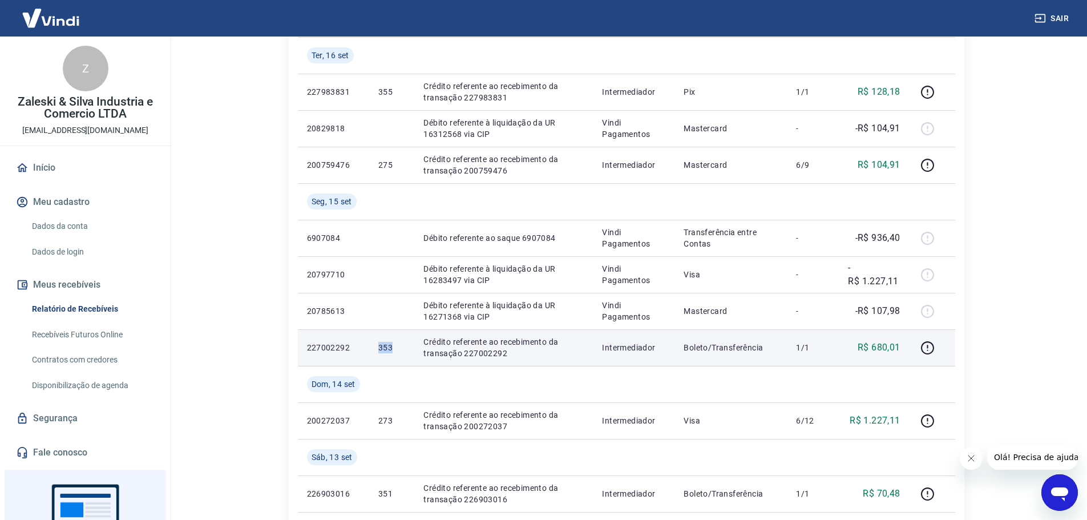
drag, startPoint x: 381, startPoint y: 348, endPoint x: 395, endPoint y: 348, distance: 14.8
click at [395, 348] on p "353" at bounding box center [391, 347] width 27 height 11
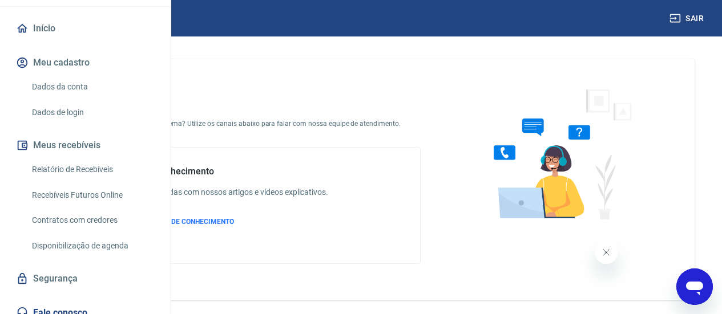
scroll to position [171, 0]
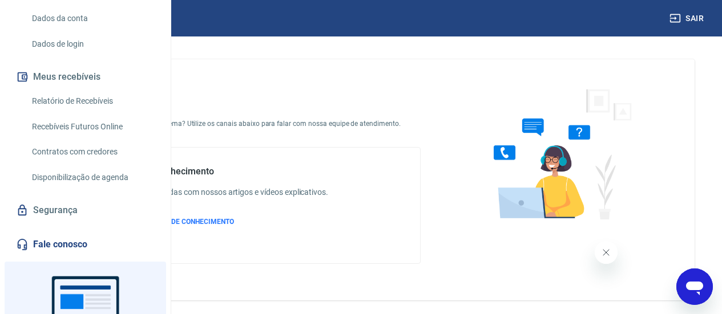
click at [115, 113] on link "Relatório de Recebíveis" at bounding box center [92, 101] width 130 height 23
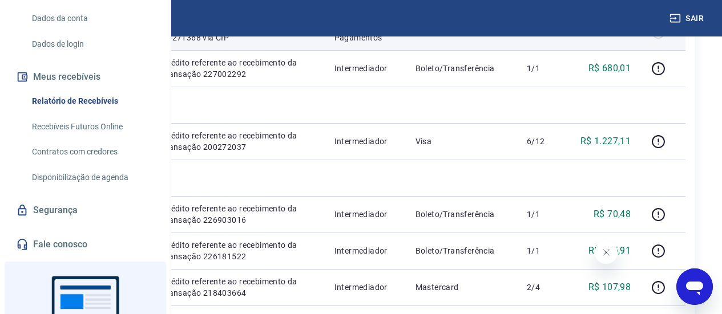
scroll to position [685, 0]
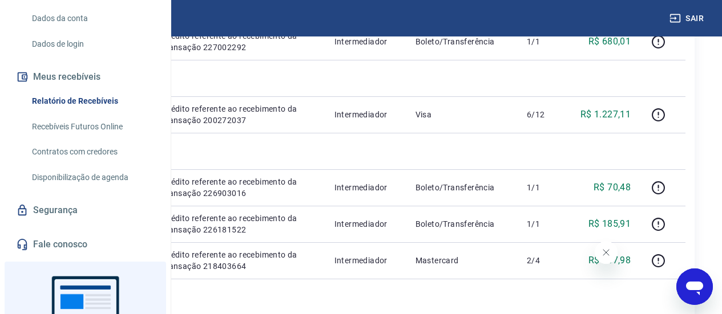
drag, startPoint x: 588, startPoint y: 130, endPoint x: 653, endPoint y: 222, distance: 112.6
click at [653, 222] on tbody "Qui, 18 set 6928498 Débito referente ao saque 6928498 Vindi Pagamentos Pix - -R…" at bounding box center [361, 78] width 649 height 1059
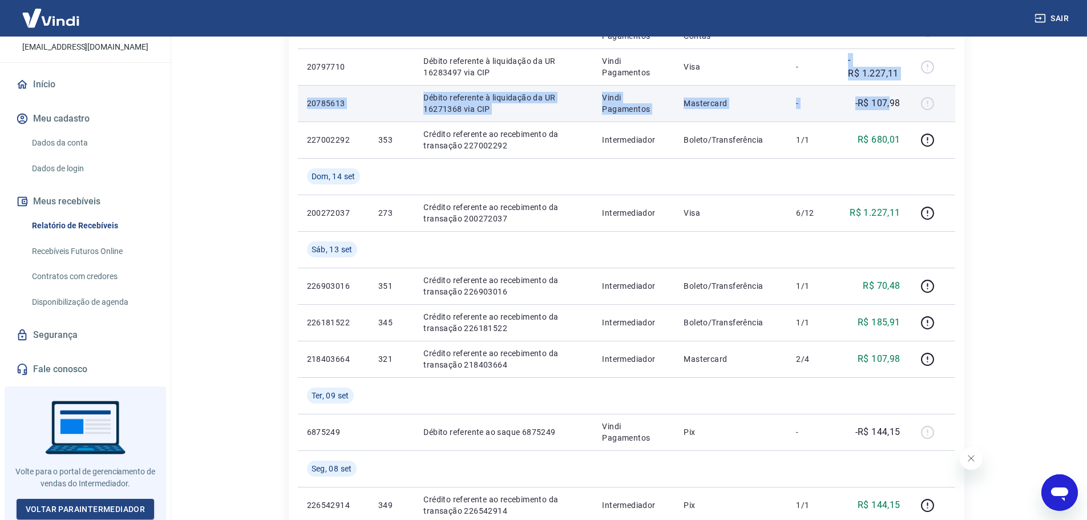
scroll to position [550, 0]
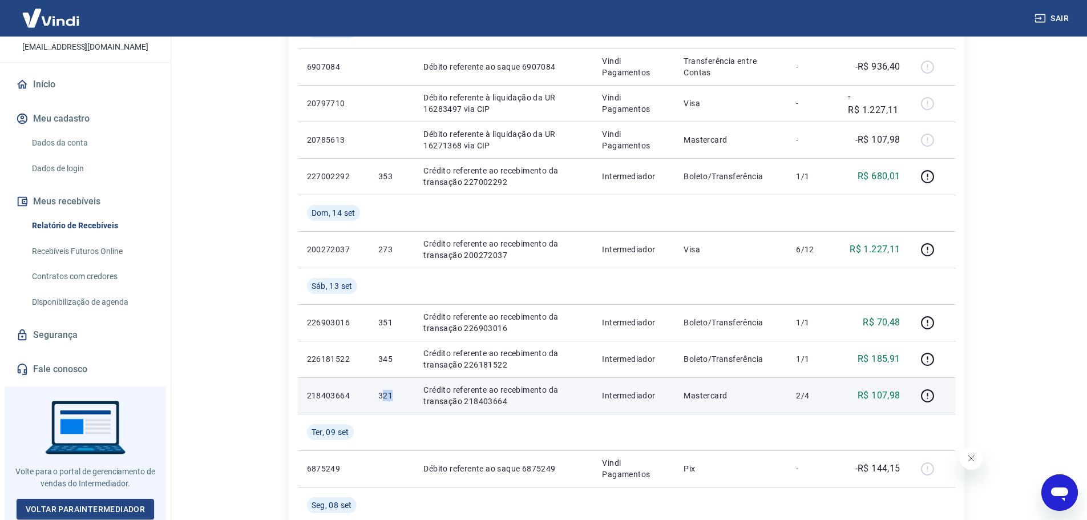
drag, startPoint x: 383, startPoint y: 394, endPoint x: 402, endPoint y: 394, distance: 18.3
click at [402, 314] on p "321" at bounding box center [391, 395] width 27 height 11
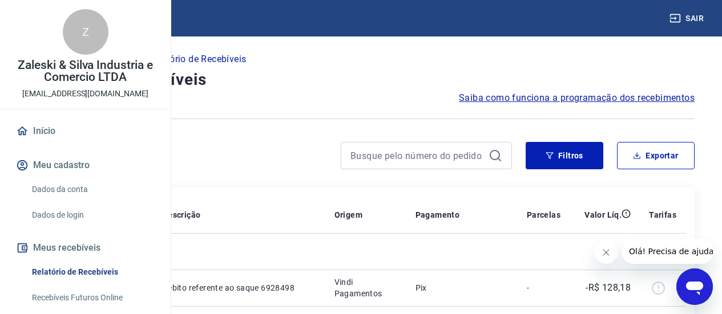
click at [386, 165] on div at bounding box center [426, 155] width 171 height 27
click at [388, 161] on input at bounding box center [417, 155] width 134 height 17
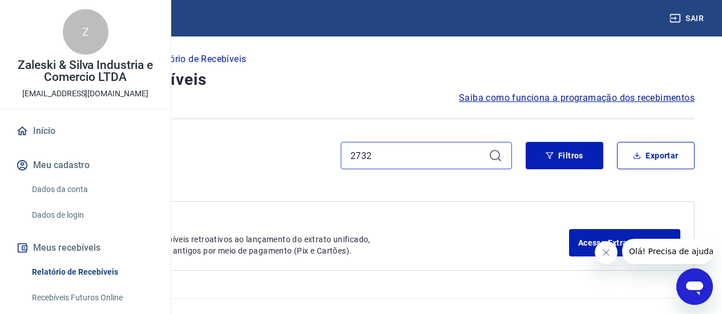
click at [388, 161] on input "2732" at bounding box center [417, 155] width 134 height 17
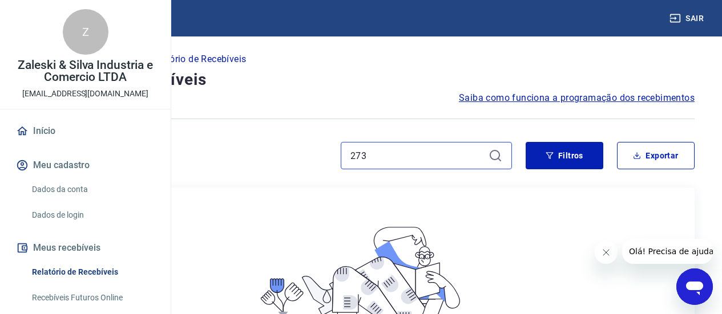
type input "273"
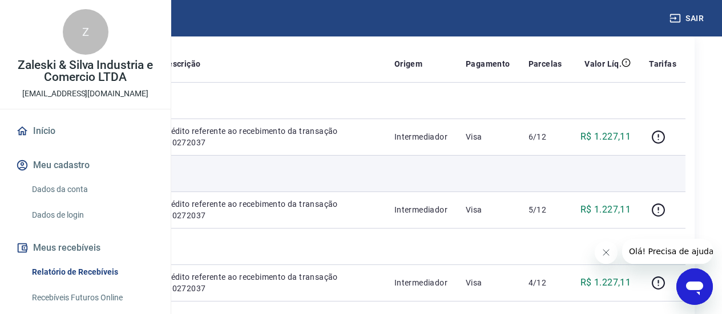
scroll to position [171, 0]
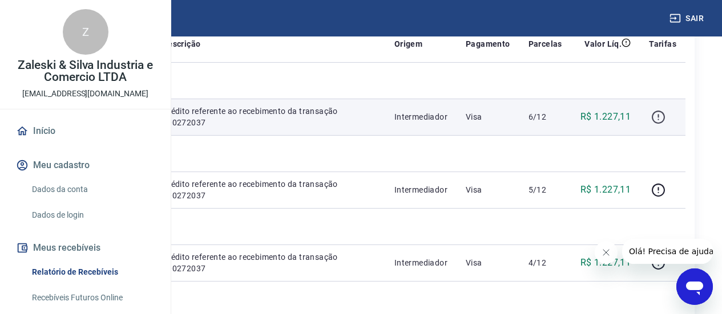
click at [662, 124] on icon "button" at bounding box center [658, 117] width 14 height 14
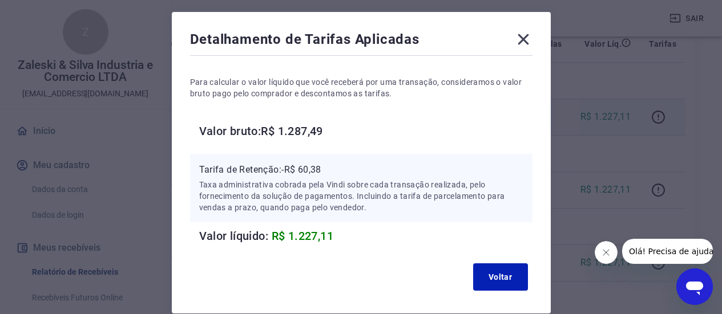
scroll to position [97, 0]
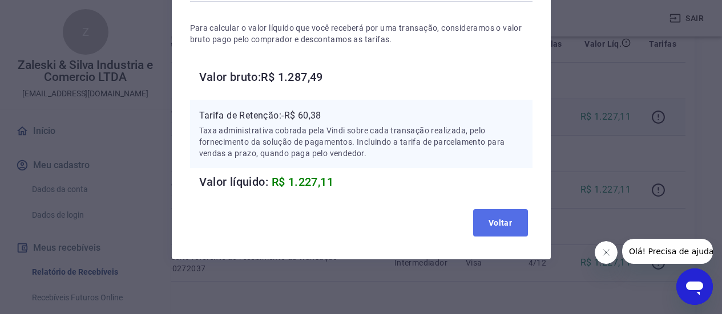
click at [497, 224] on button "Voltar" at bounding box center [500, 222] width 55 height 27
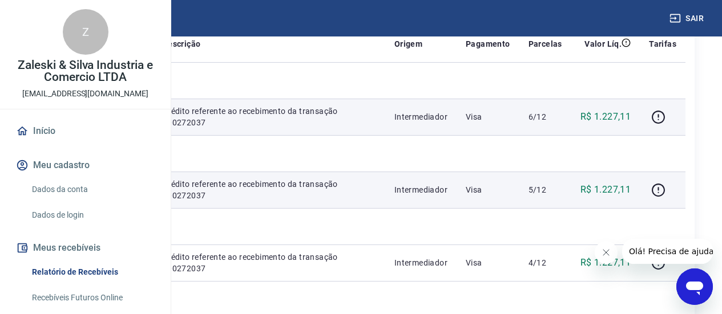
click at [427, 196] on p "Intermediador" at bounding box center [420, 189] width 53 height 11
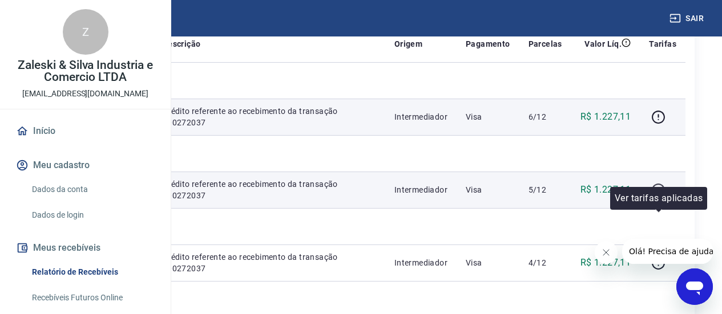
click at [651, 199] on button "button" at bounding box center [658, 190] width 18 height 18
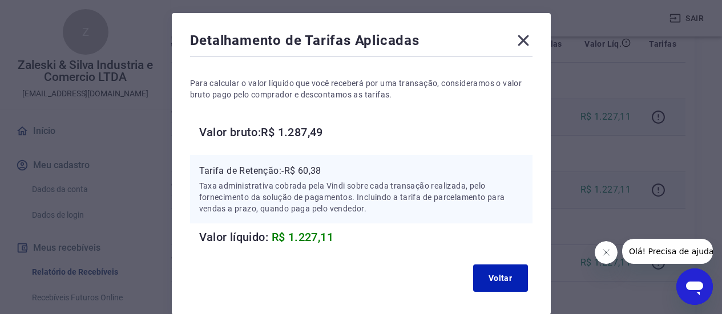
scroll to position [0, 0]
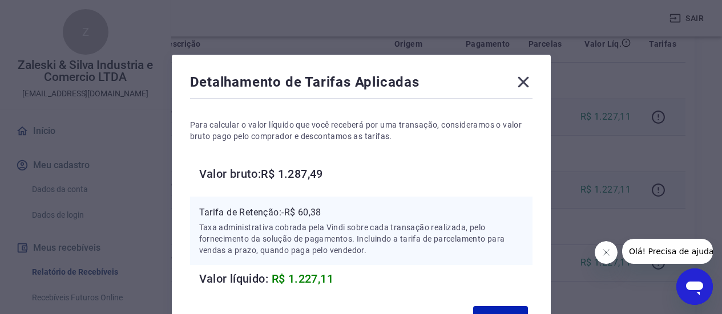
click at [520, 72] on div "Detalhamento de Tarifas Aplicadas Para calcular o valor líquido que você recebe…" at bounding box center [361, 206] width 379 height 302
click at [520, 75] on icon at bounding box center [523, 82] width 18 height 18
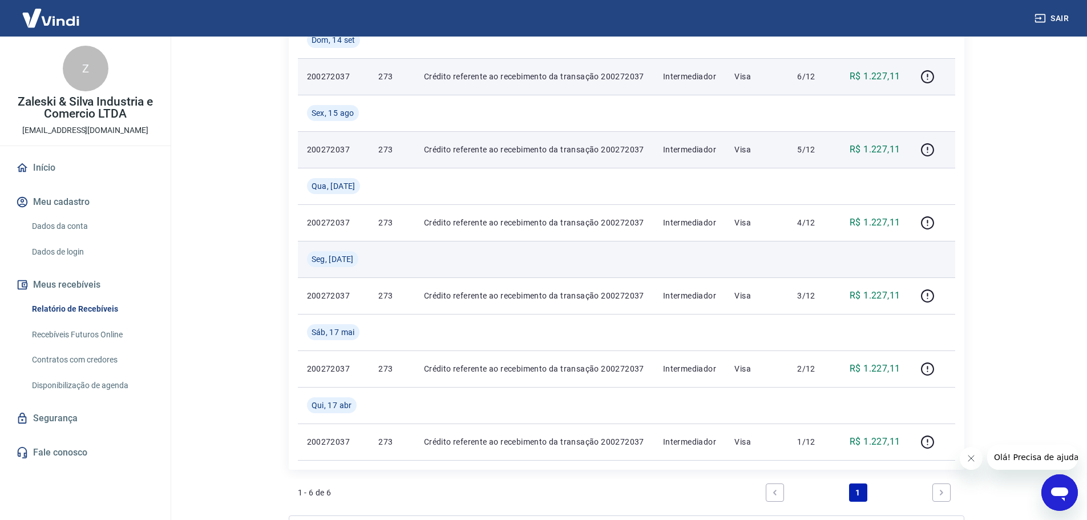
scroll to position [111, 0]
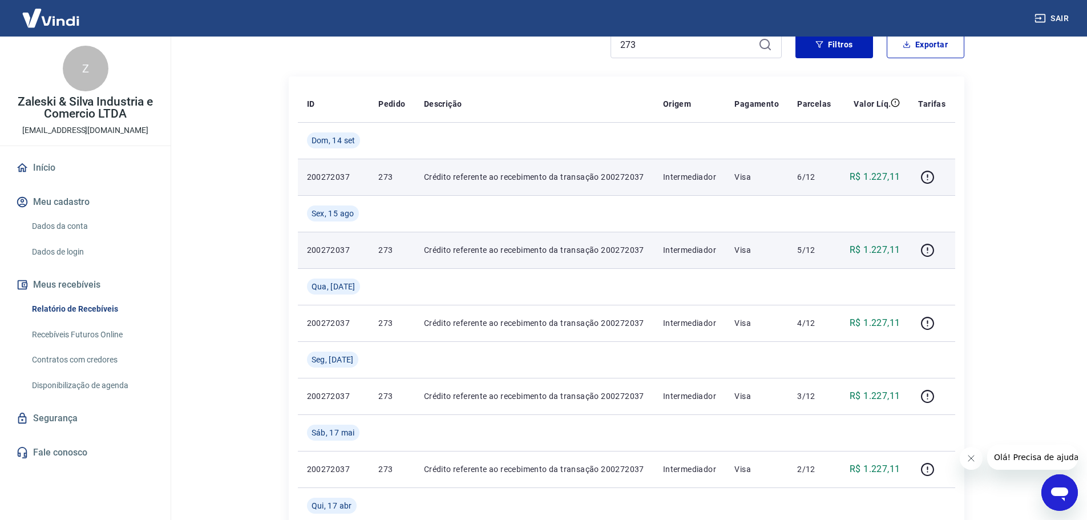
click at [654, 175] on td "Crédito referente ao recebimento da transação 200272037" at bounding box center [534, 177] width 239 height 37
drag, startPoint x: 373, startPoint y: 177, endPoint x: 391, endPoint y: 177, distance: 18.3
click at [391, 177] on td "273" at bounding box center [392, 177] width 46 height 37
click at [730, 179] on button "button" at bounding box center [927, 177] width 18 height 18
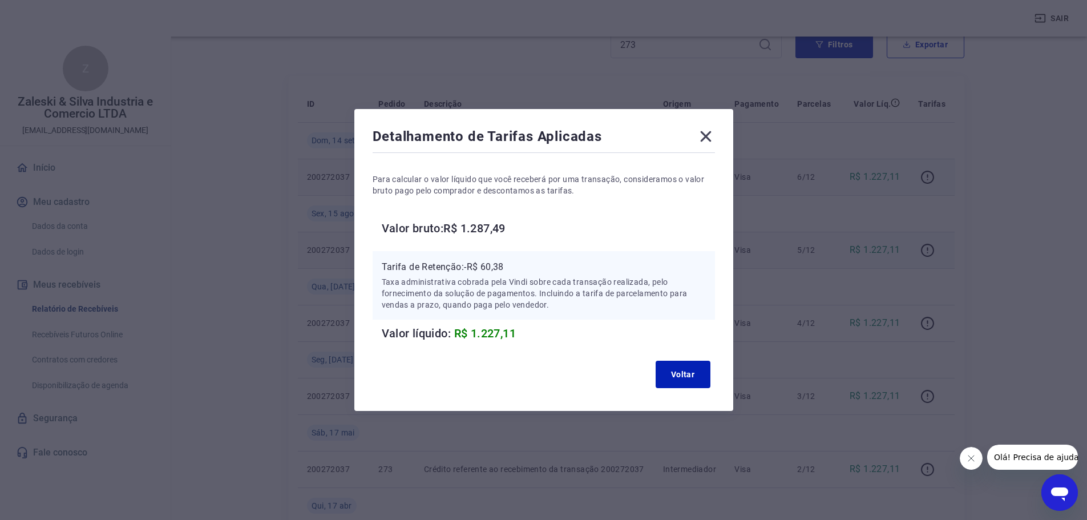
click at [702, 143] on icon at bounding box center [706, 136] width 18 height 18
